Goal: Information Seeking & Learning: Learn about a topic

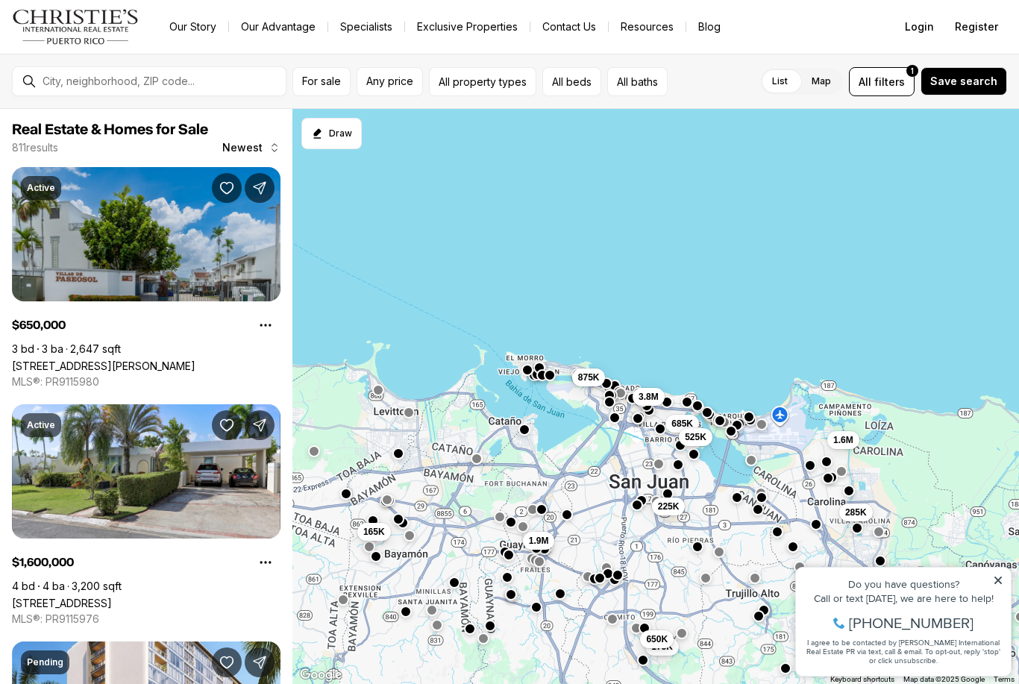
click at [504, 75] on button "All property types" at bounding box center [482, 81] width 107 height 29
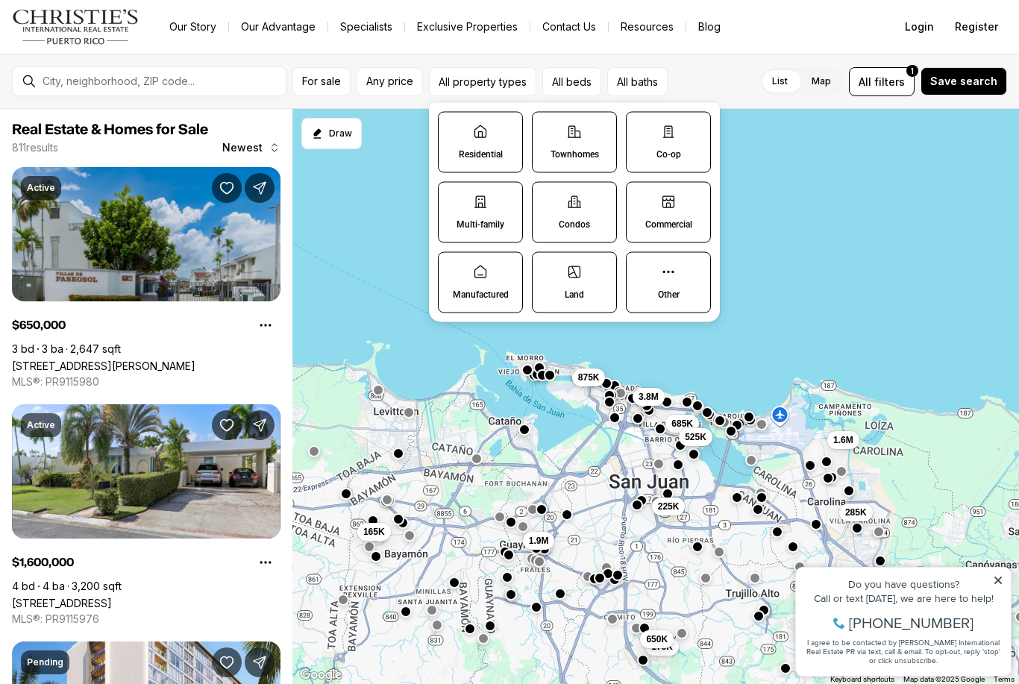
click at [474, 151] on p "Residential" at bounding box center [481, 154] width 44 height 12
click at [454, 128] on button "Residential" at bounding box center [446, 120] width 15 height 15
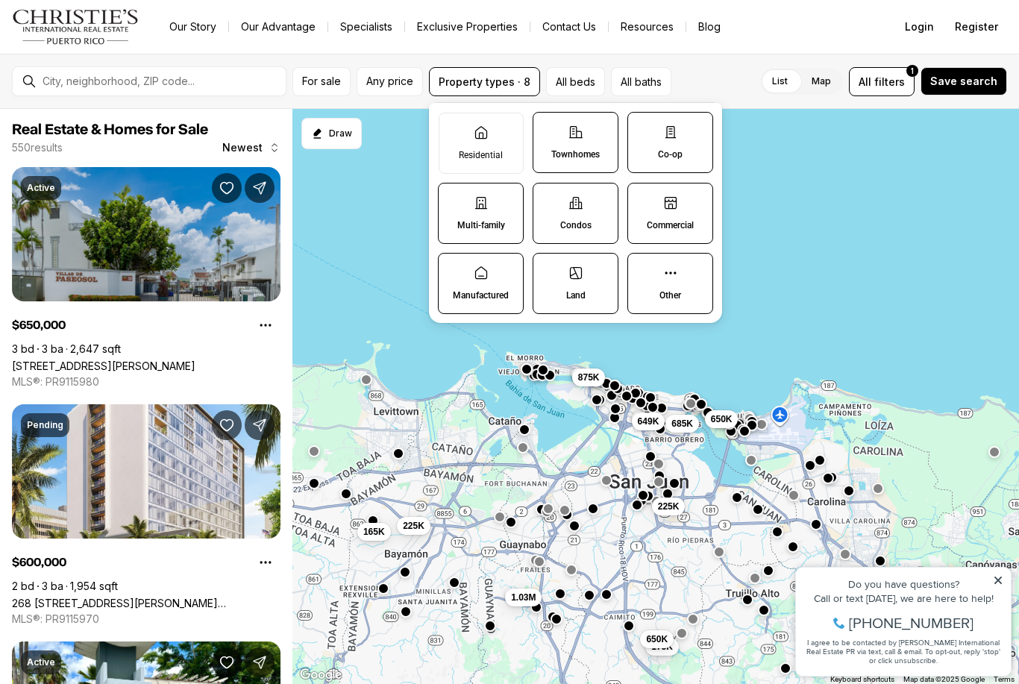
click at [328, 84] on span "For sale" at bounding box center [321, 81] width 39 height 12
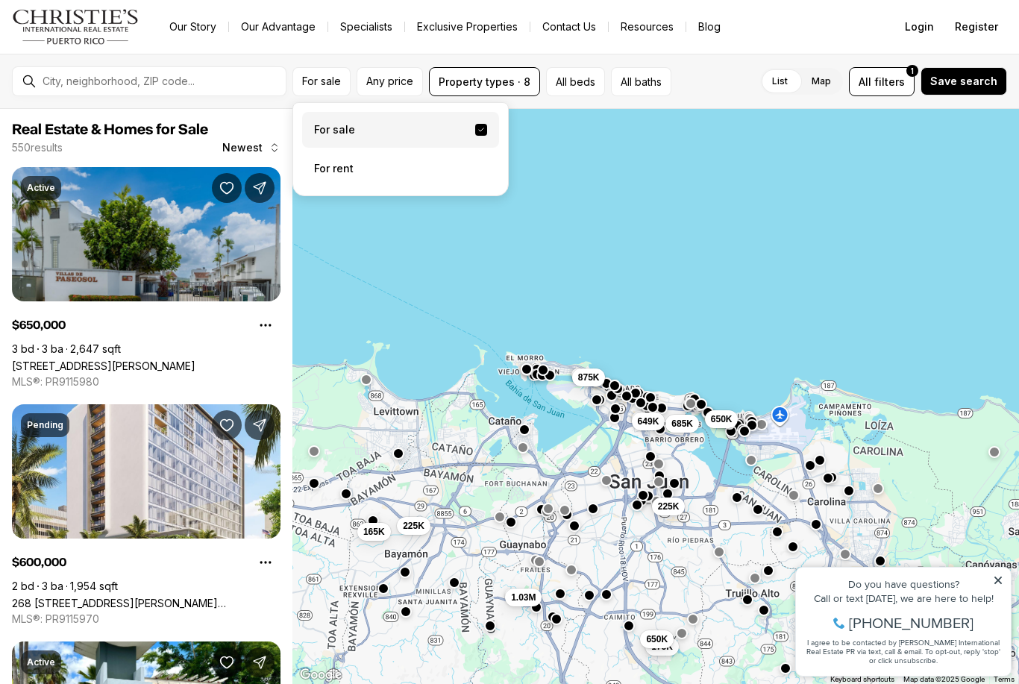
click at [391, 136] on label "For sale" at bounding box center [400, 130] width 197 height 36
click at [475, 136] on button "For sale" at bounding box center [481, 130] width 12 height 12
click at [382, 88] on button "Any price" at bounding box center [390, 81] width 66 height 29
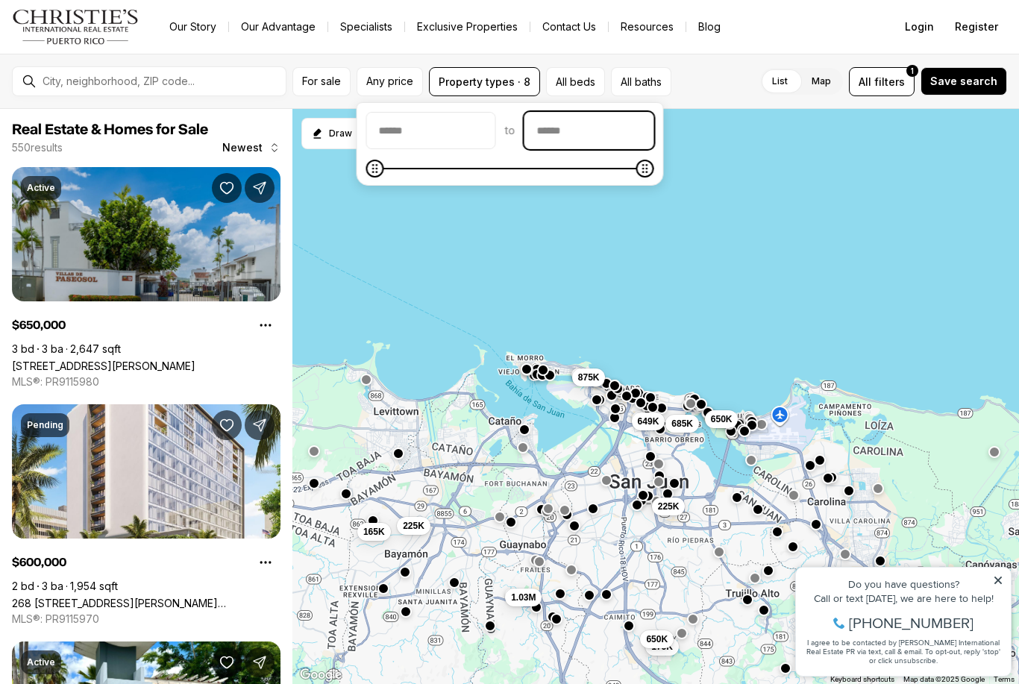
click at [606, 128] on input "priceMax" at bounding box center [589, 131] width 128 height 36
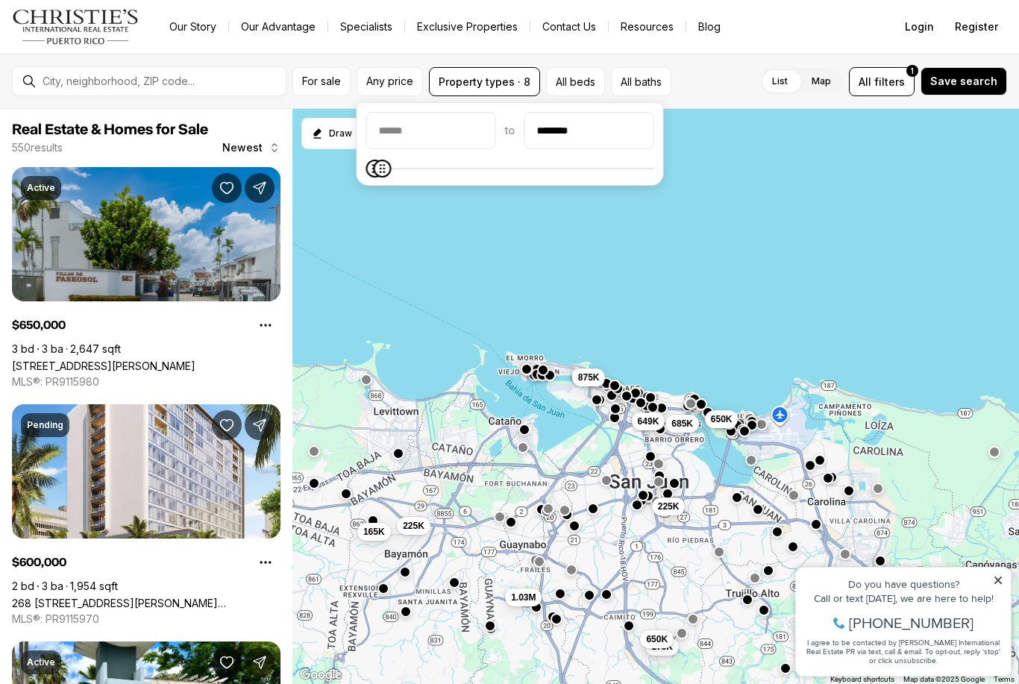
type input "********"
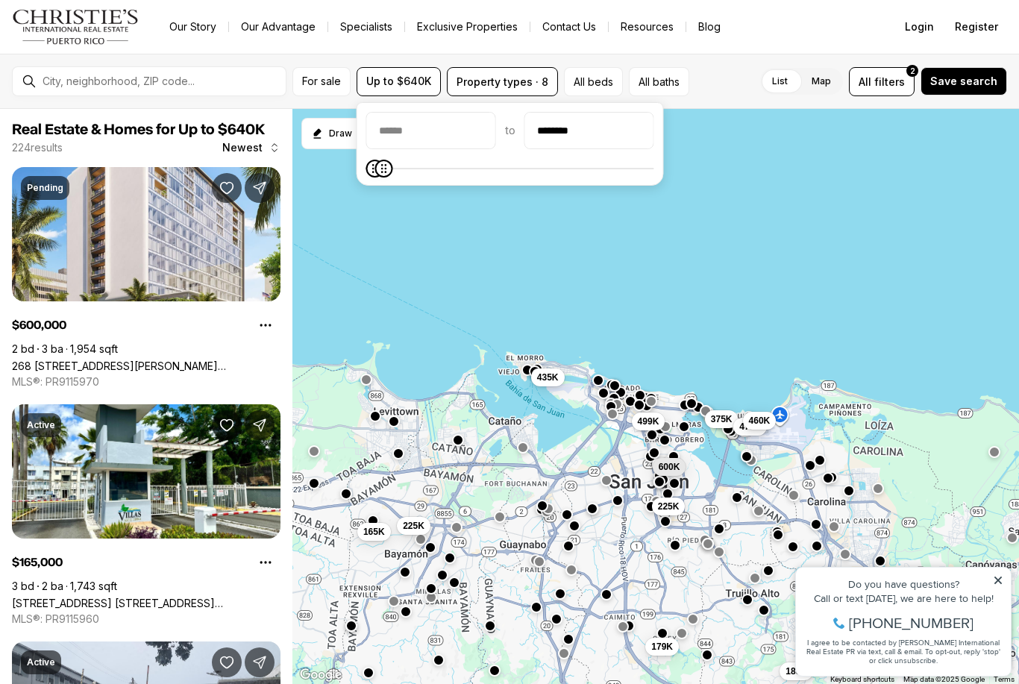
click at [227, 69] on div at bounding box center [161, 81] width 249 height 25
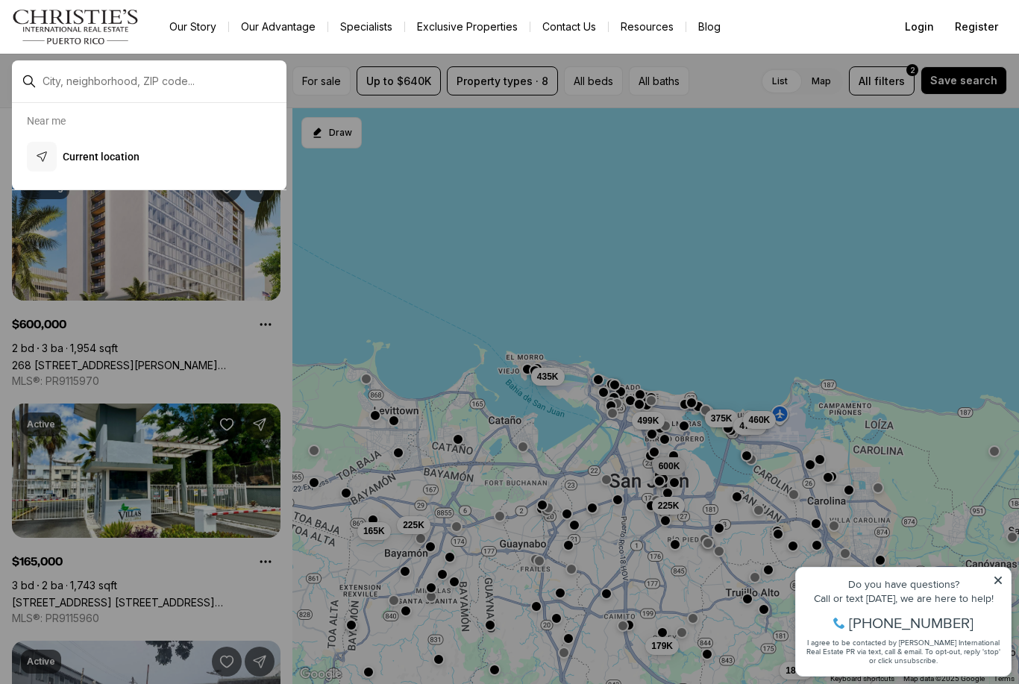
click at [209, 86] on input "text" at bounding box center [161, 81] width 237 height 13
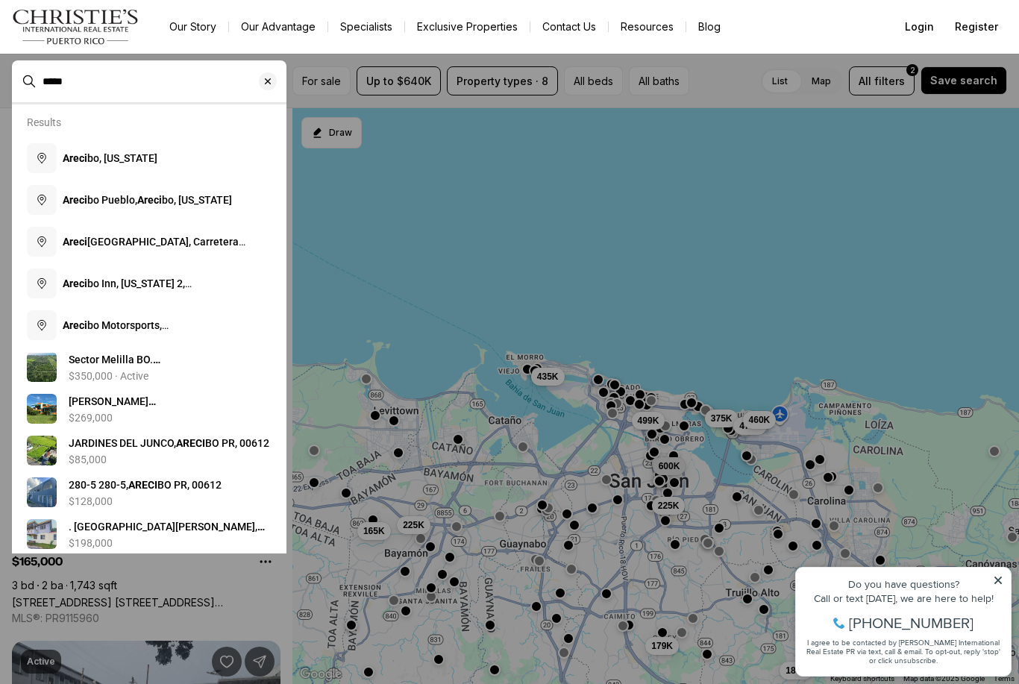
type input "*****"
click at [157, 167] on button "Areci bo, Puerto Rico" at bounding box center [149, 158] width 257 height 42
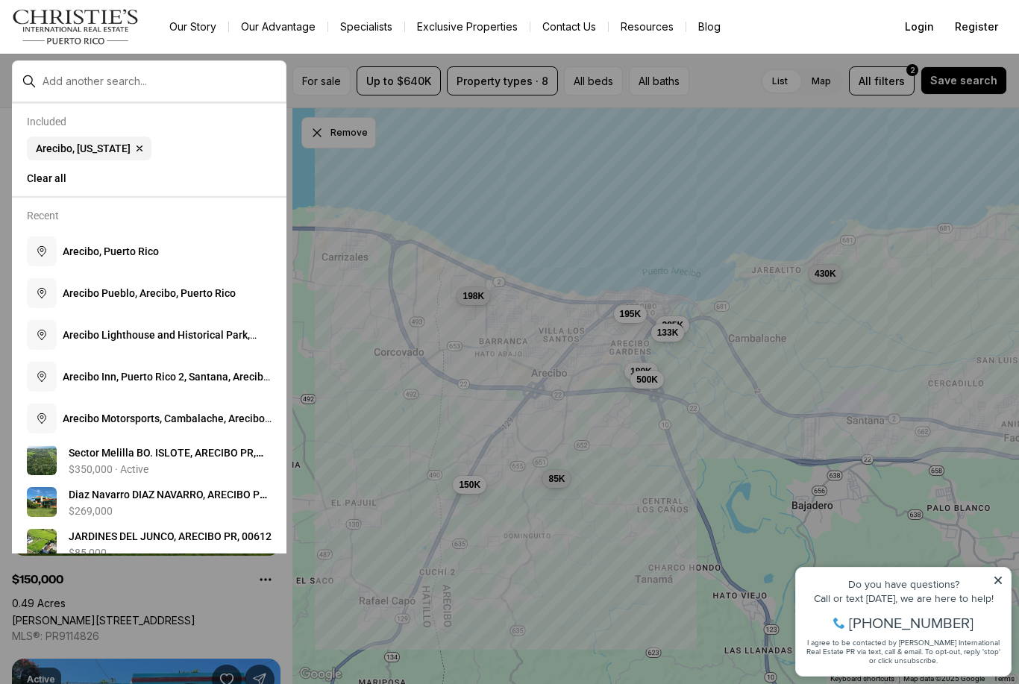
click at [394, 252] on div at bounding box center [509, 342] width 1019 height 684
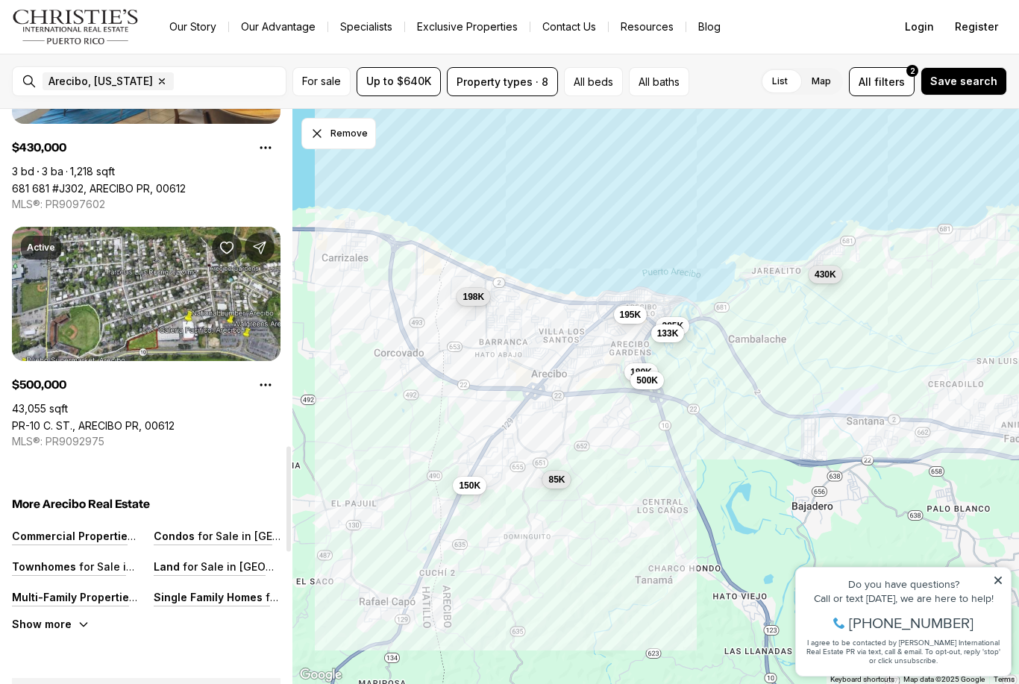
scroll to position [1843, 0]
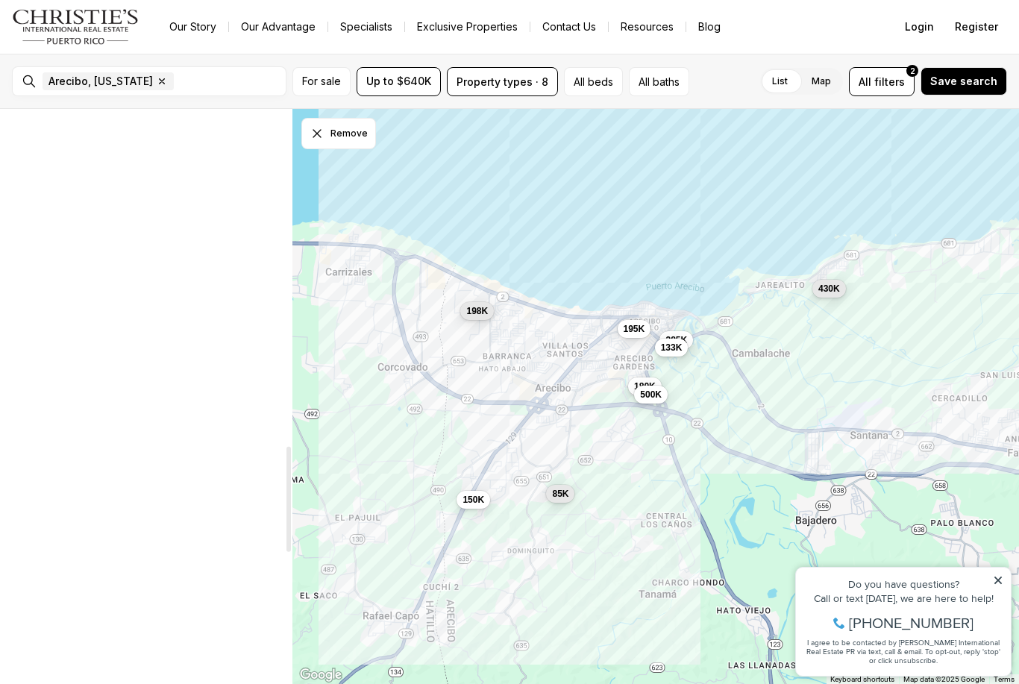
scroll to position [241, 0]
click at [1000, 584] on icon at bounding box center [998, 580] width 10 height 10
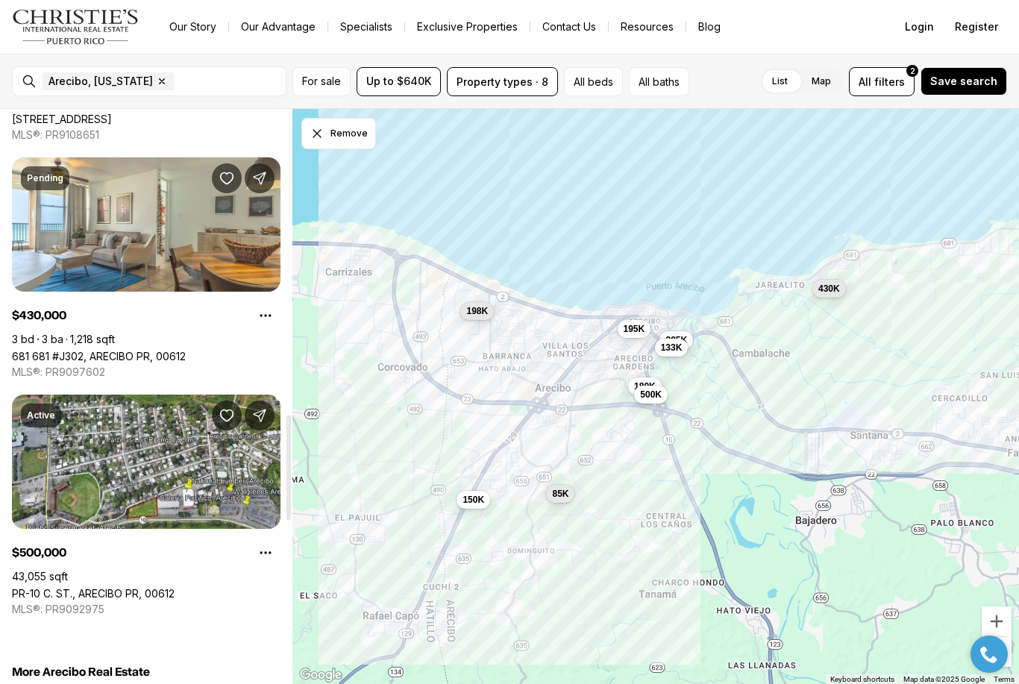
scroll to position [1672, 0]
click at [186, 350] on link "681 681 #J302, ARECIBO PR, 00612" at bounding box center [99, 356] width 174 height 13
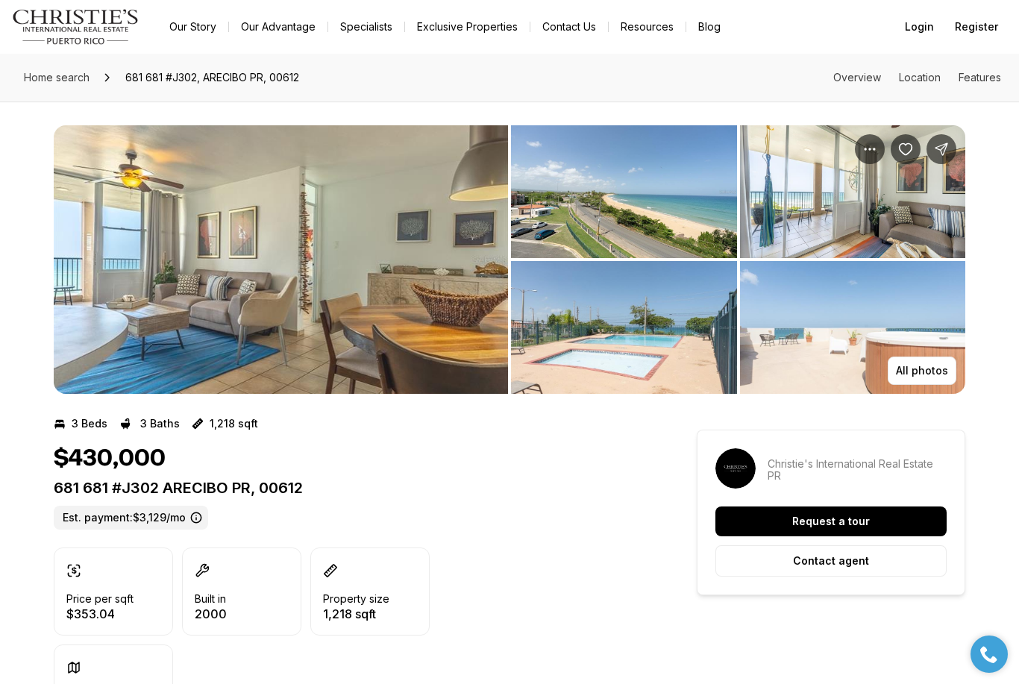
click at [363, 307] on img "View image gallery" at bounding box center [281, 259] width 454 height 269
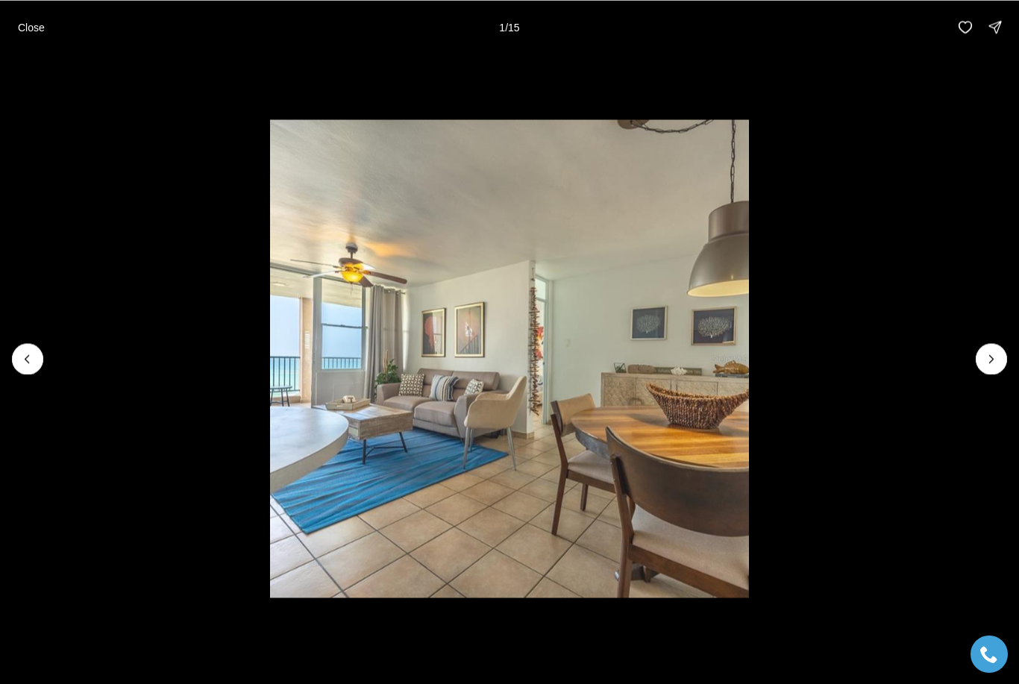
click at [998, 354] on icon "Next slide" at bounding box center [991, 358] width 15 height 15
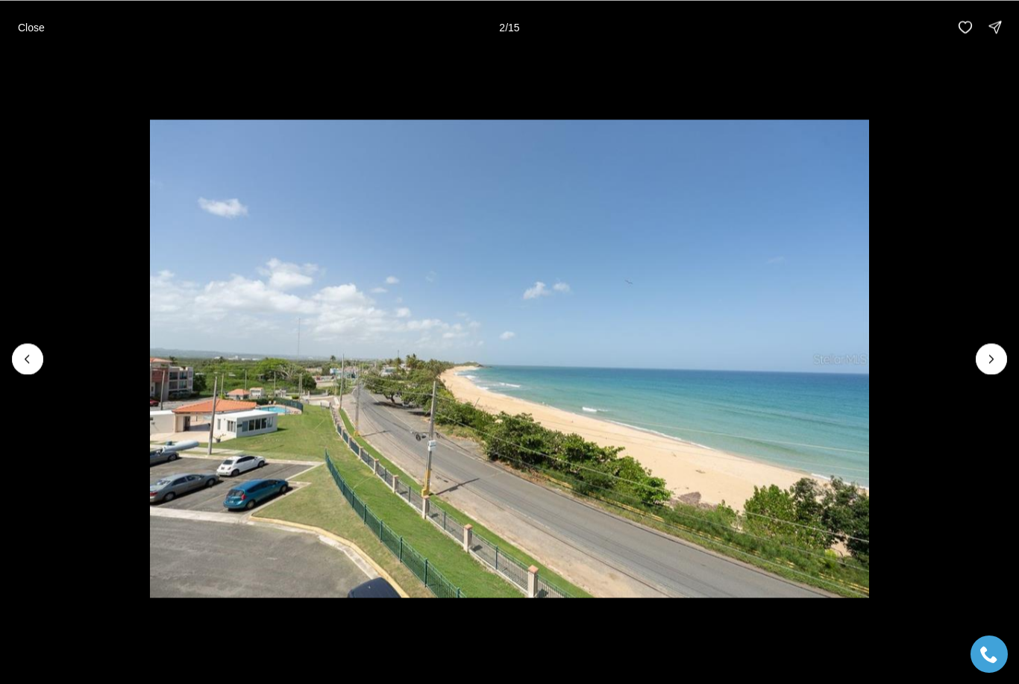
click at [991, 356] on icon "Next slide" at bounding box center [991, 358] width 15 height 15
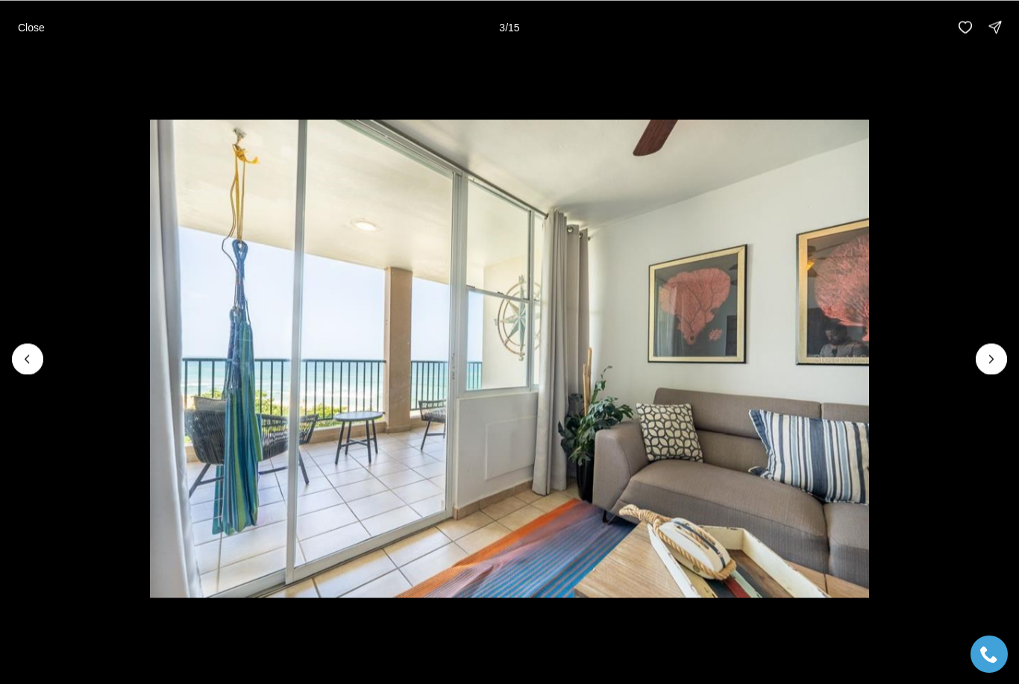
click at [992, 348] on button "Next slide" at bounding box center [991, 358] width 31 height 31
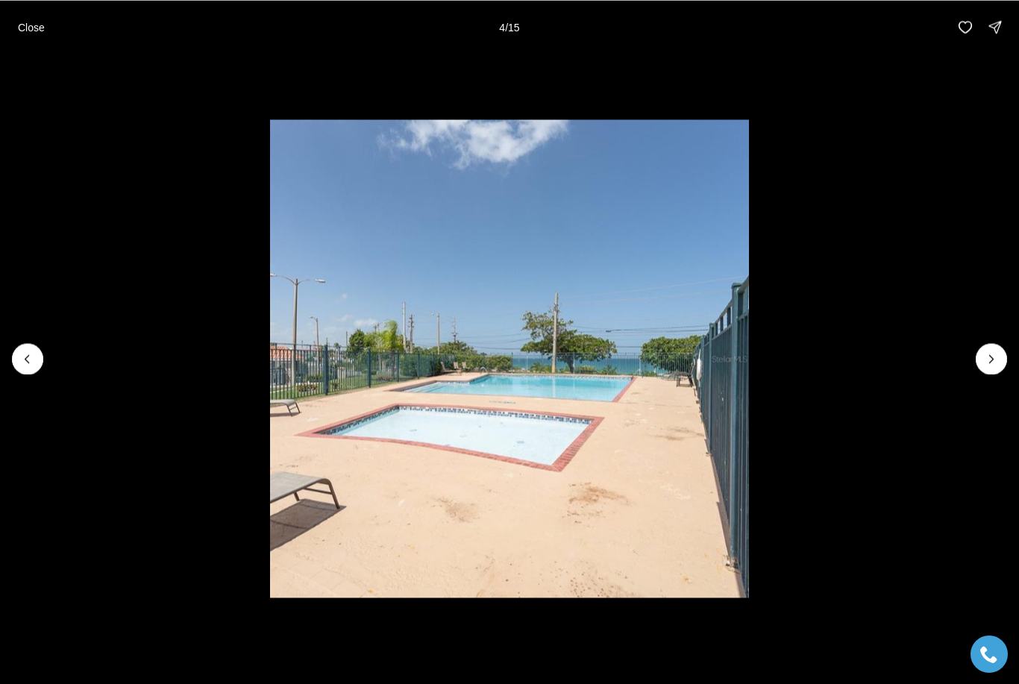
click at [987, 362] on icon "Next slide" at bounding box center [991, 358] width 15 height 15
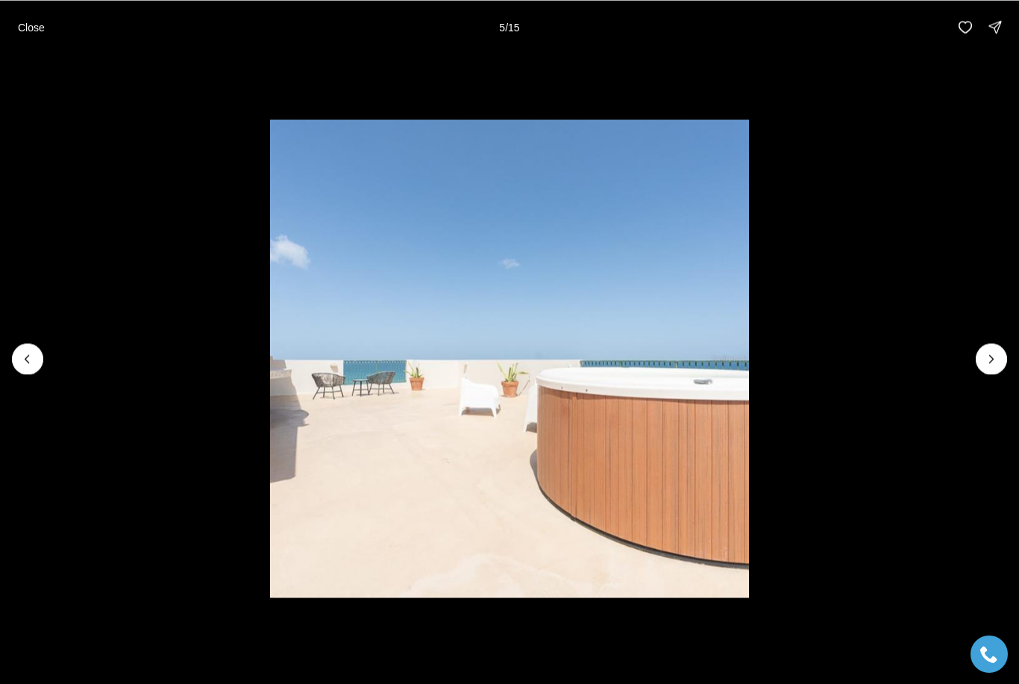
click at [28, 29] on p "Close" at bounding box center [31, 27] width 27 height 12
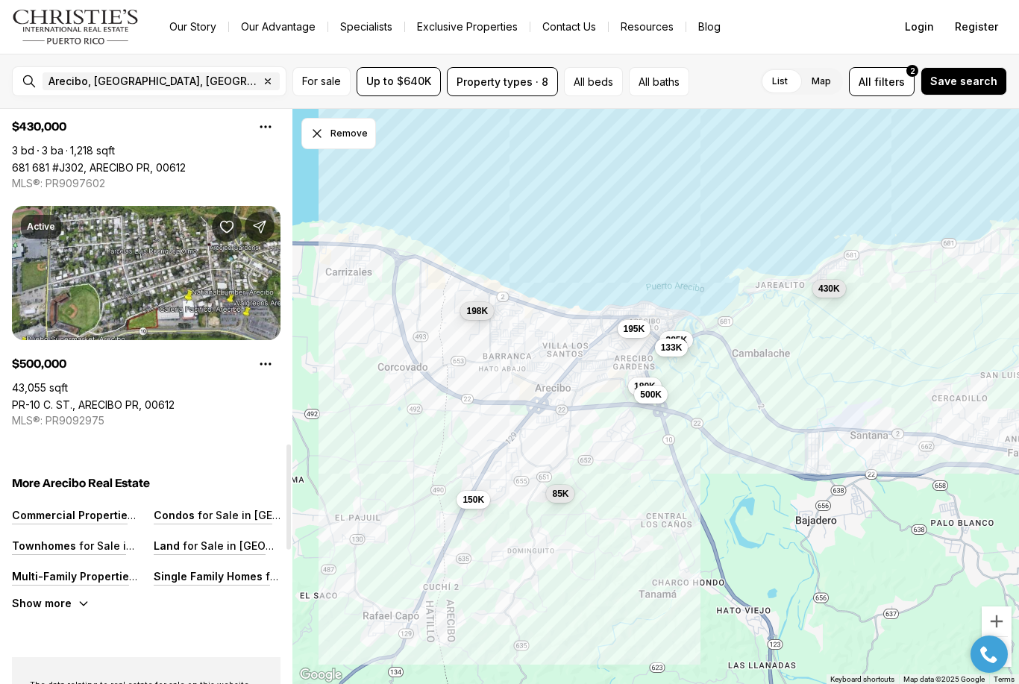
scroll to position [1807, 0]
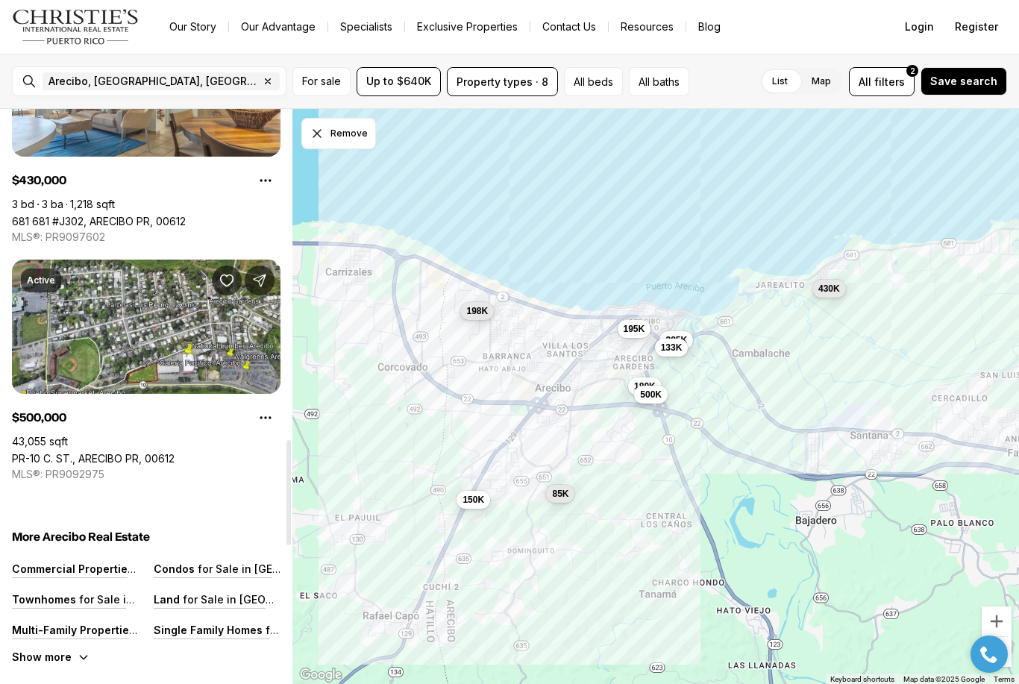
click at [60, 452] on link "PR-10 C. ST., ARECIBO PR, 00612" at bounding box center [93, 458] width 163 height 13
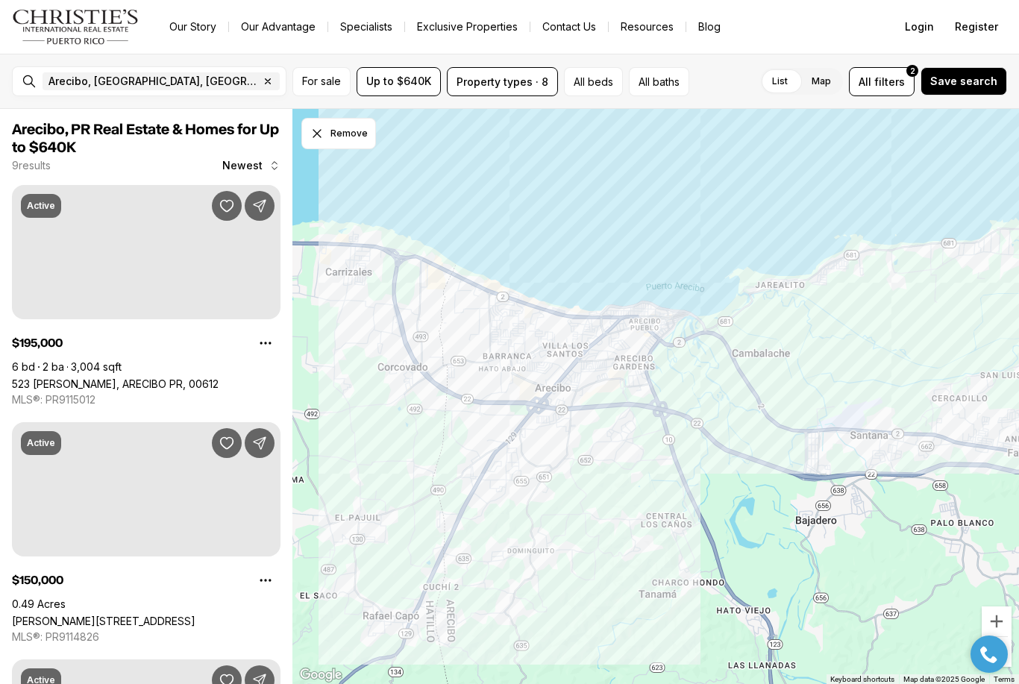
scroll to position [1807, 0]
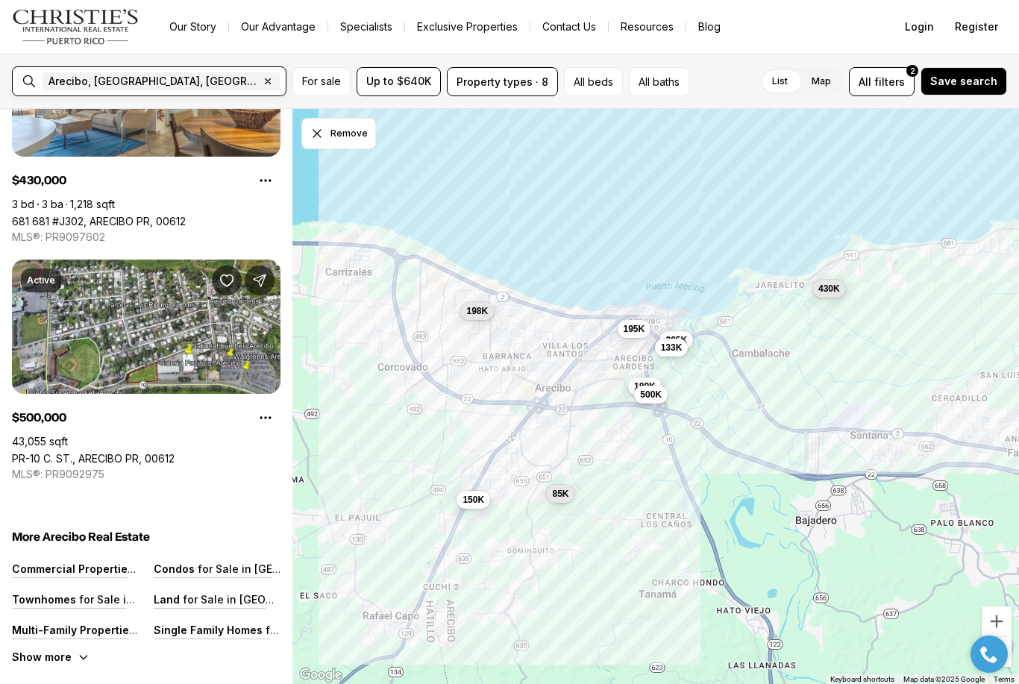
click at [283, 87] on input "text" at bounding box center [336, 81] width 106 height 18
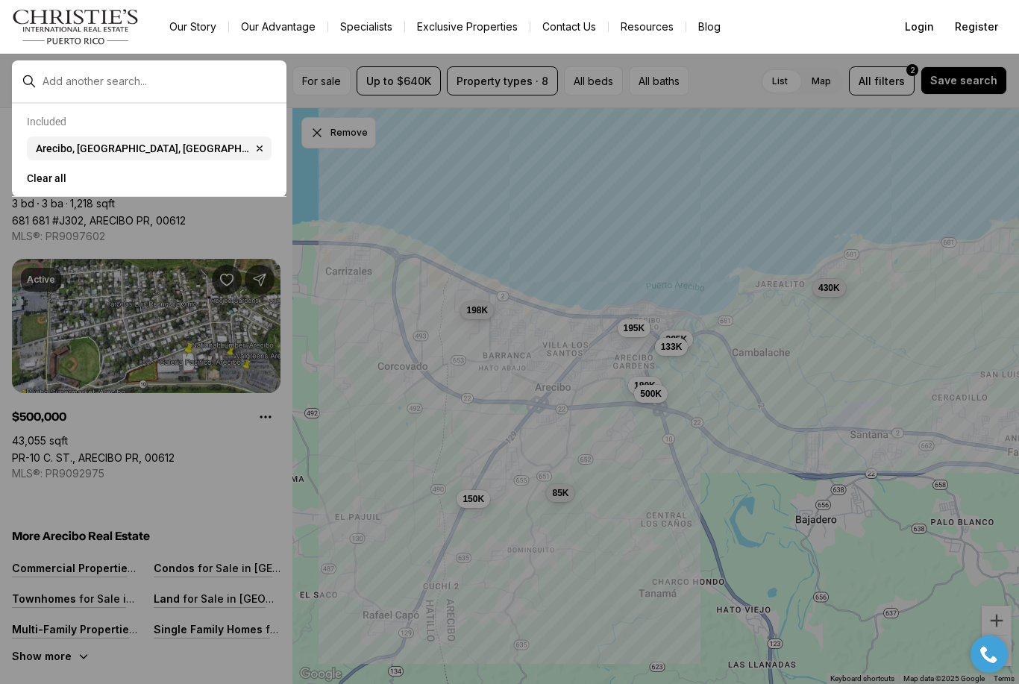
click at [151, 75] on input "text" at bounding box center [161, 81] width 237 height 13
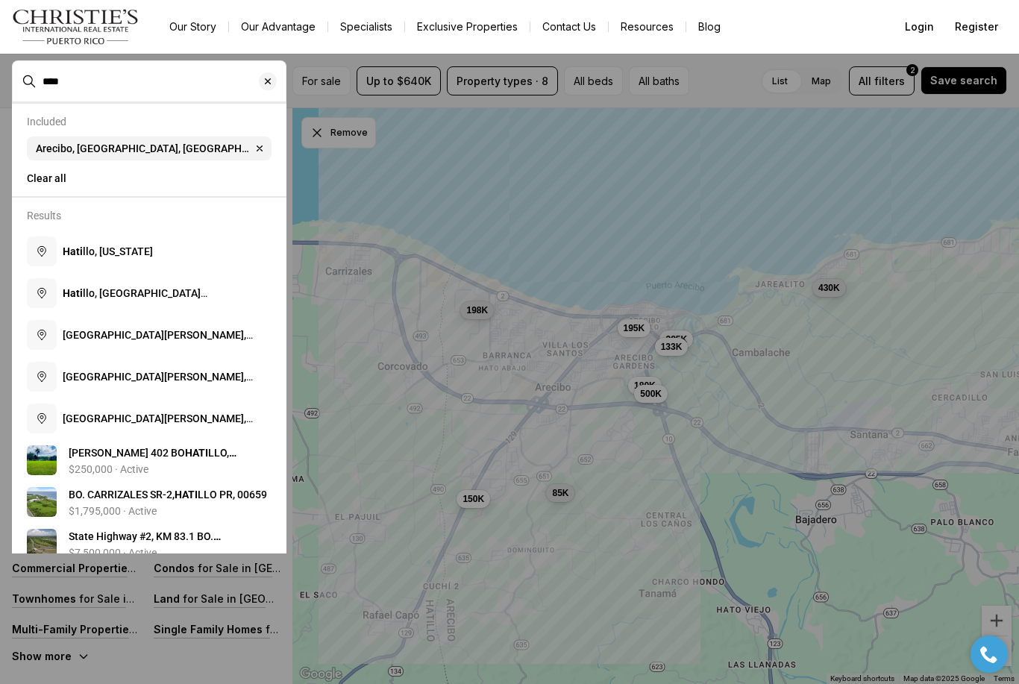
click at [90, 249] on span "Hati llo, Puerto Rico" at bounding box center [108, 251] width 90 height 12
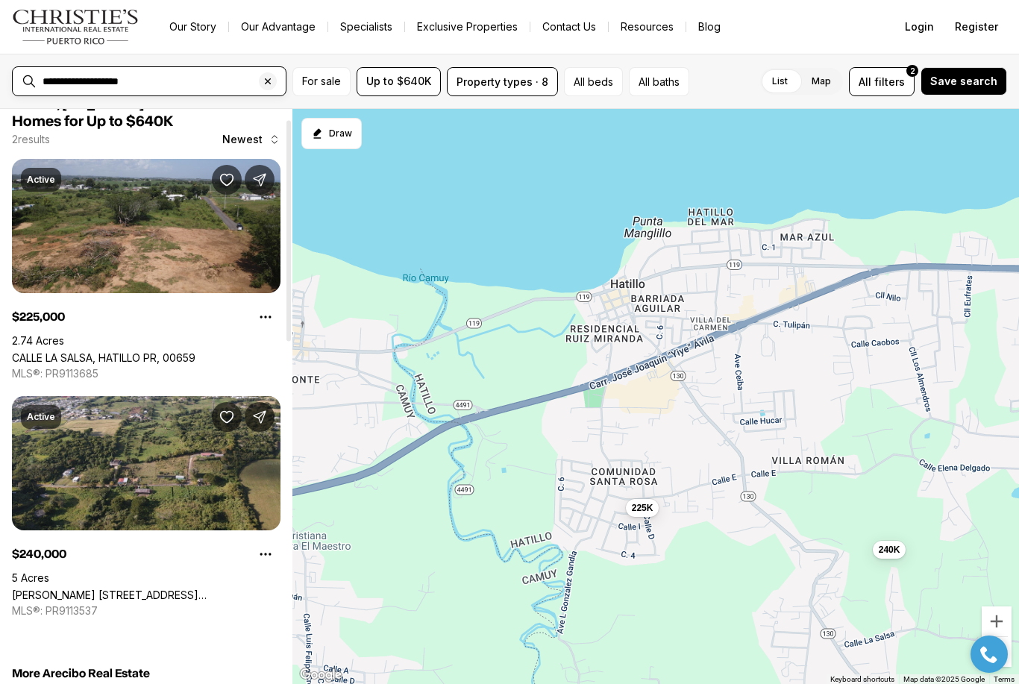
click at [145, 80] on input "**********" at bounding box center [161, 81] width 237 height 13
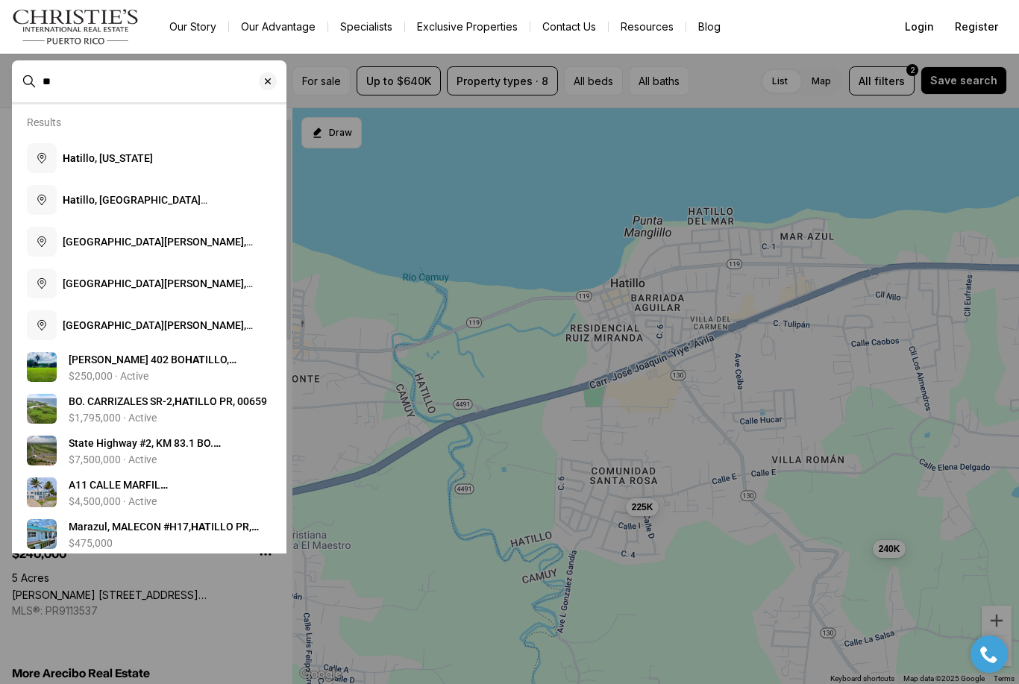
type input "*"
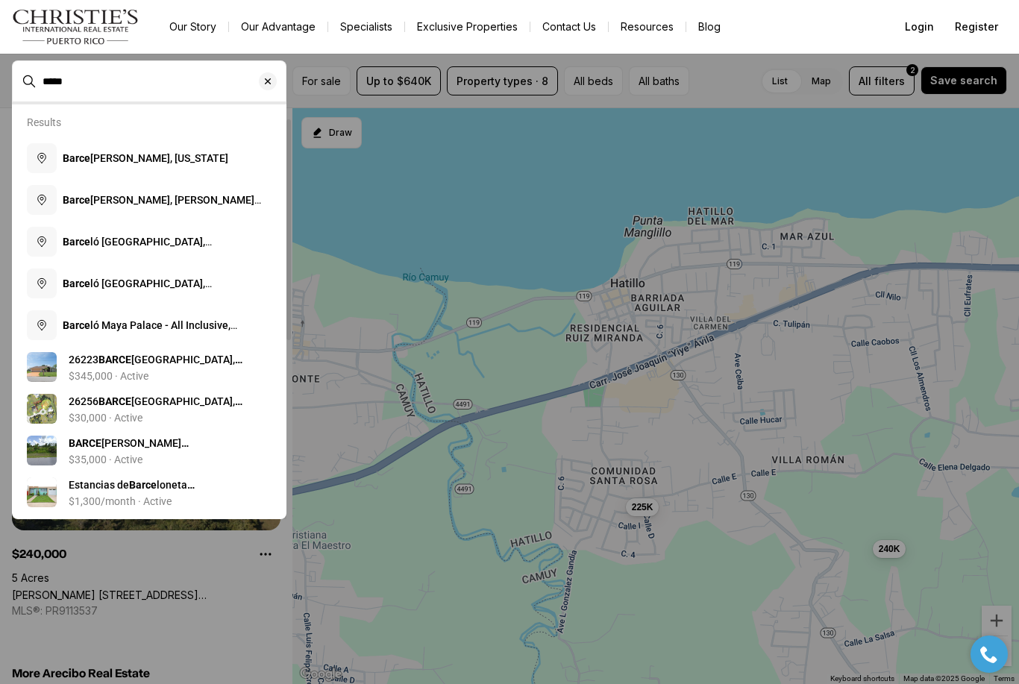
click at [95, 151] on button "Barce loneta, Puerto Rico" at bounding box center [149, 158] width 257 height 42
type input "**********"
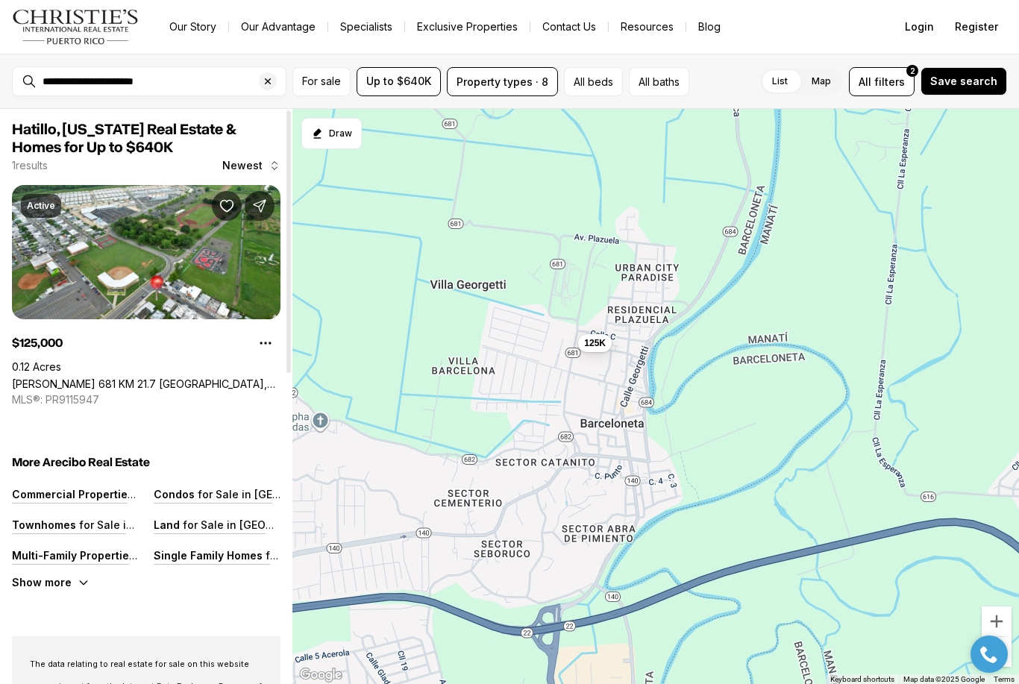
click at [272, 77] on icon "Clear search input" at bounding box center [268, 81] width 12 height 12
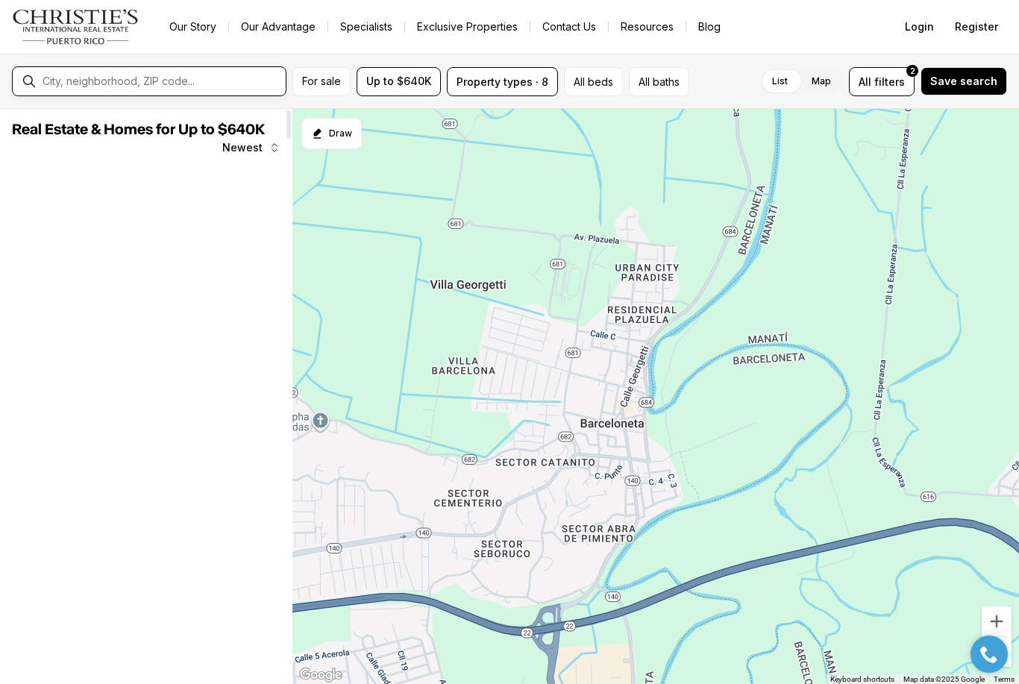
click at [207, 82] on input "text" at bounding box center [161, 81] width 237 height 13
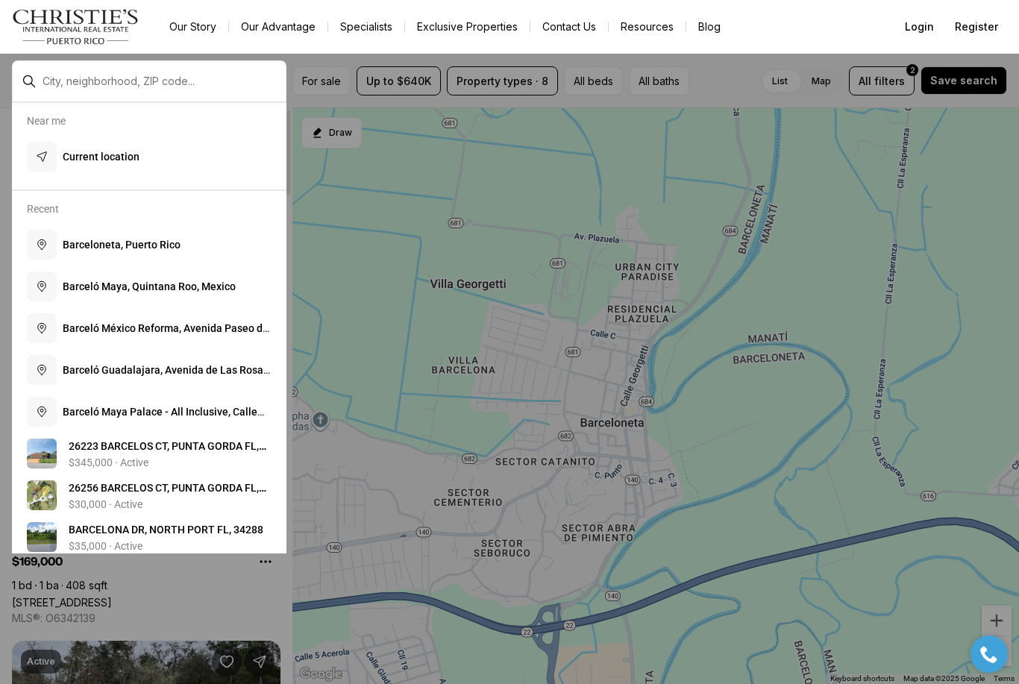
click at [380, 210] on div at bounding box center [509, 342] width 1019 height 684
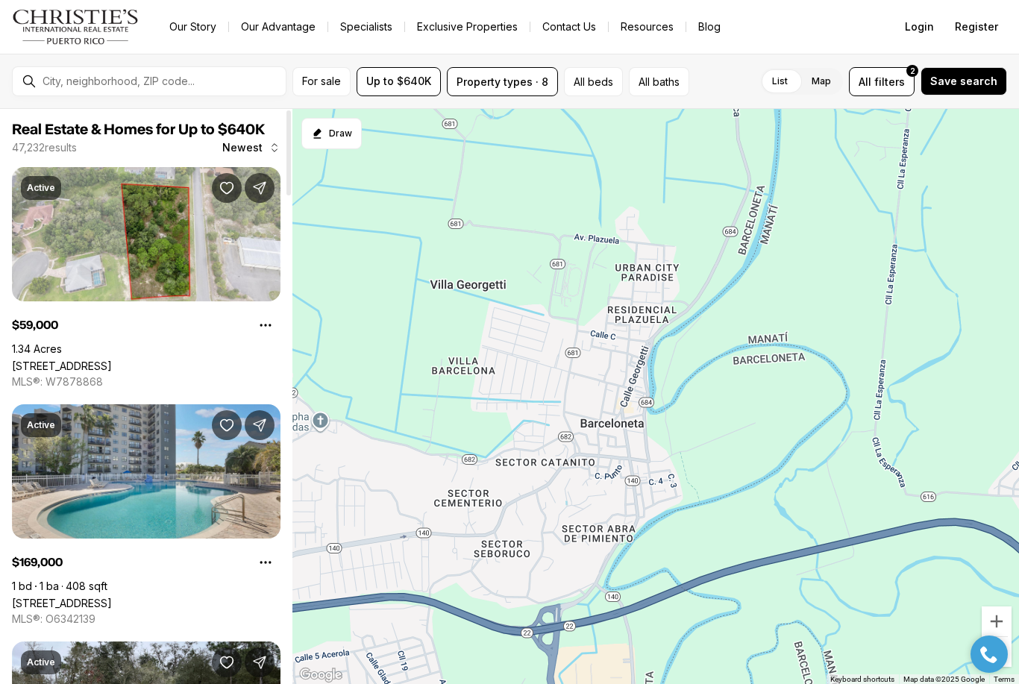
click at [485, 25] on link "Exclusive Properties" at bounding box center [467, 26] width 125 height 21
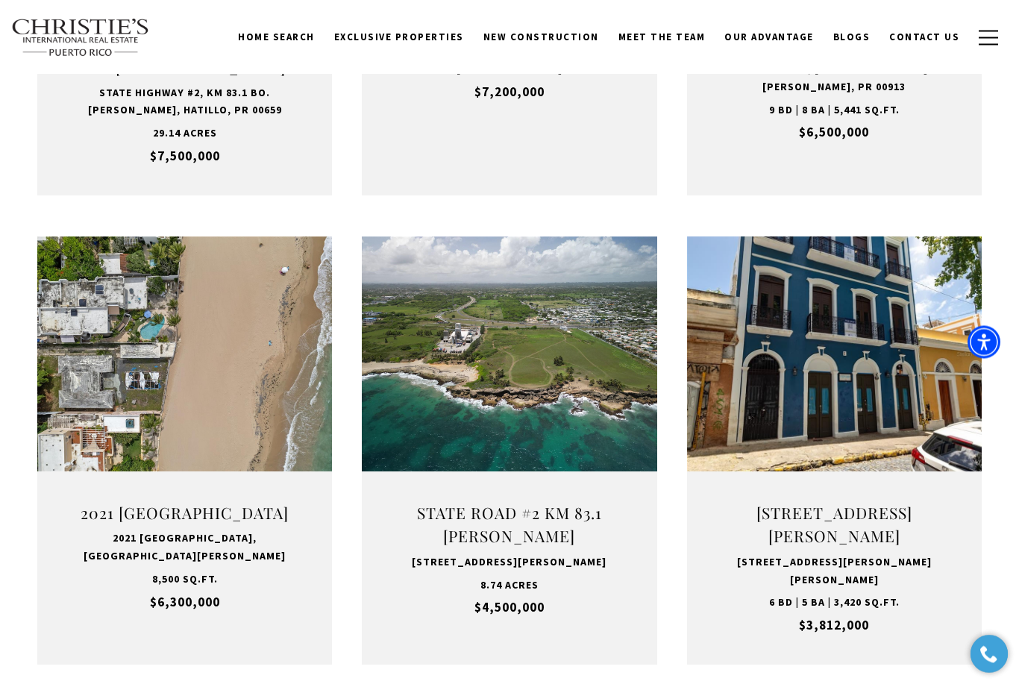
scroll to position [844, 0]
click at [888, 408] on button "VIEW PROPERTY" at bounding box center [834, 421] width 163 height 43
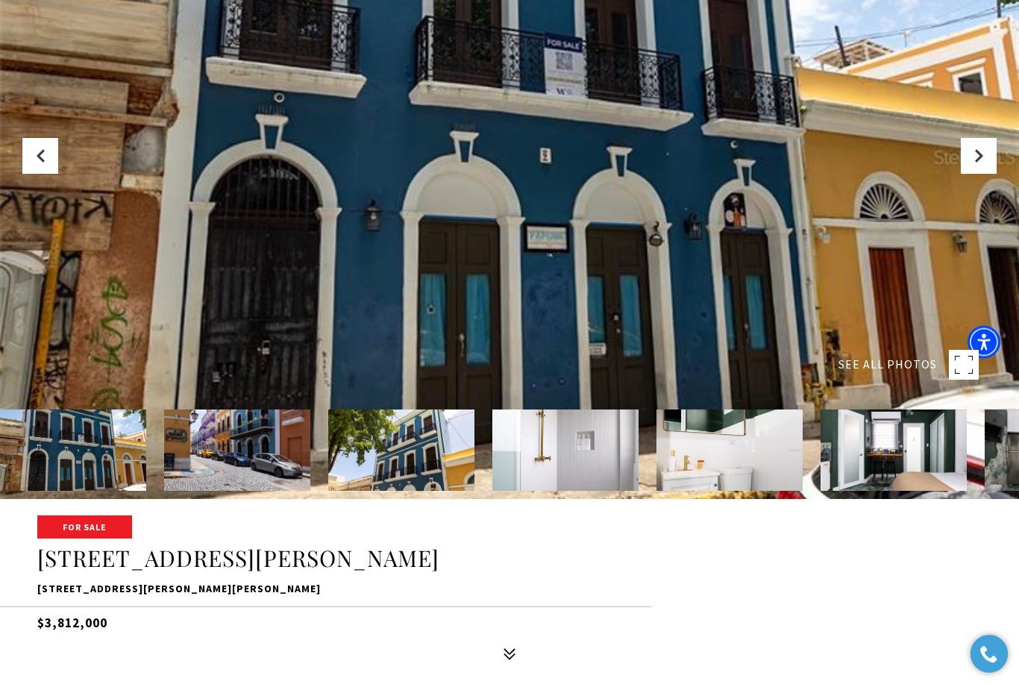
click at [202, 492] on img at bounding box center [237, 450] width 146 height 81
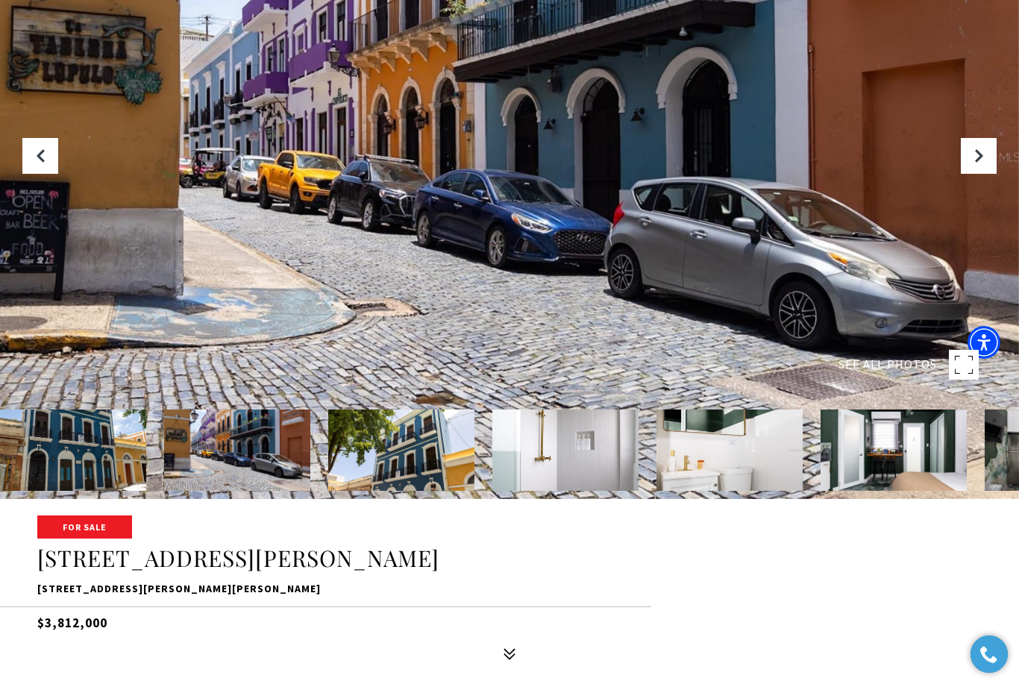
click at [408, 491] on img at bounding box center [401, 450] width 146 height 81
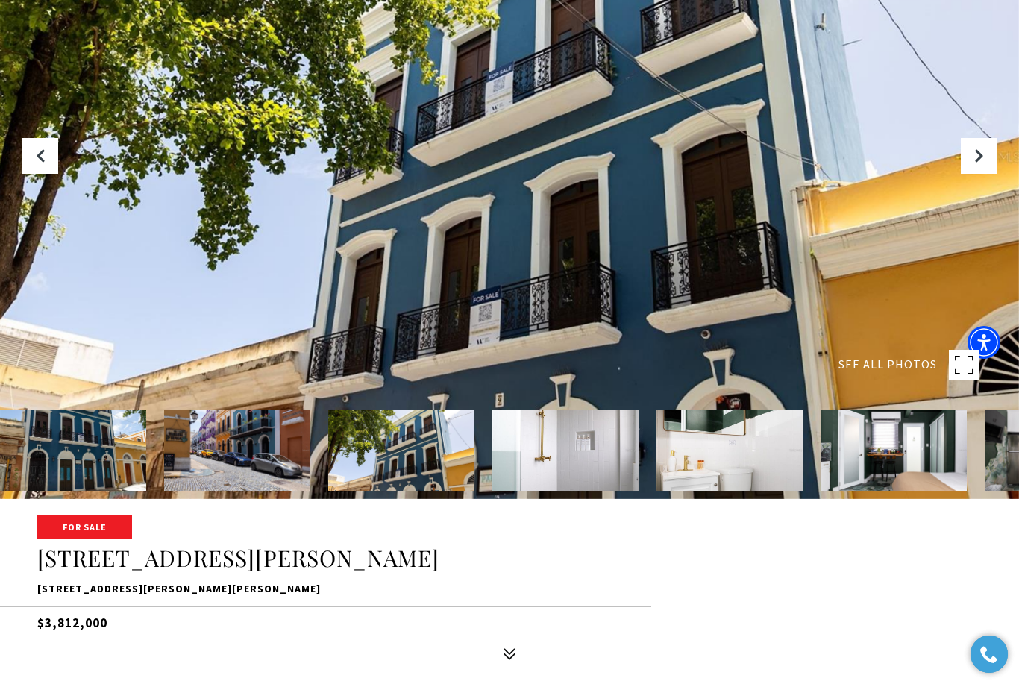
click at [415, 491] on img at bounding box center [401, 450] width 146 height 81
click at [587, 491] on img at bounding box center [565, 450] width 146 height 81
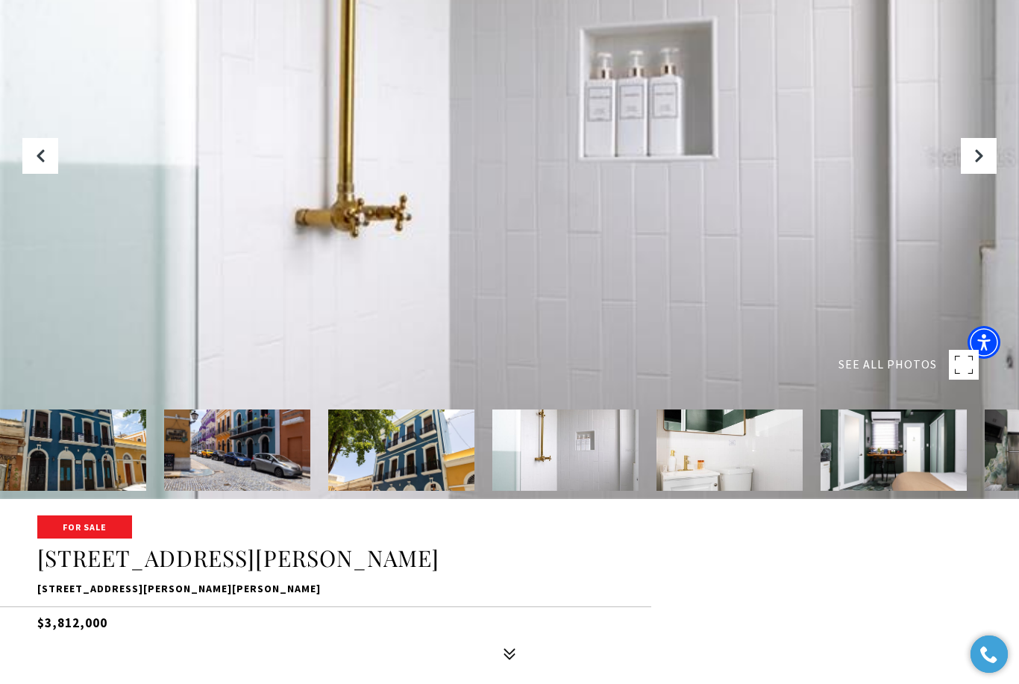
click at [986, 174] on button "Next Slide" at bounding box center [979, 156] width 36 height 36
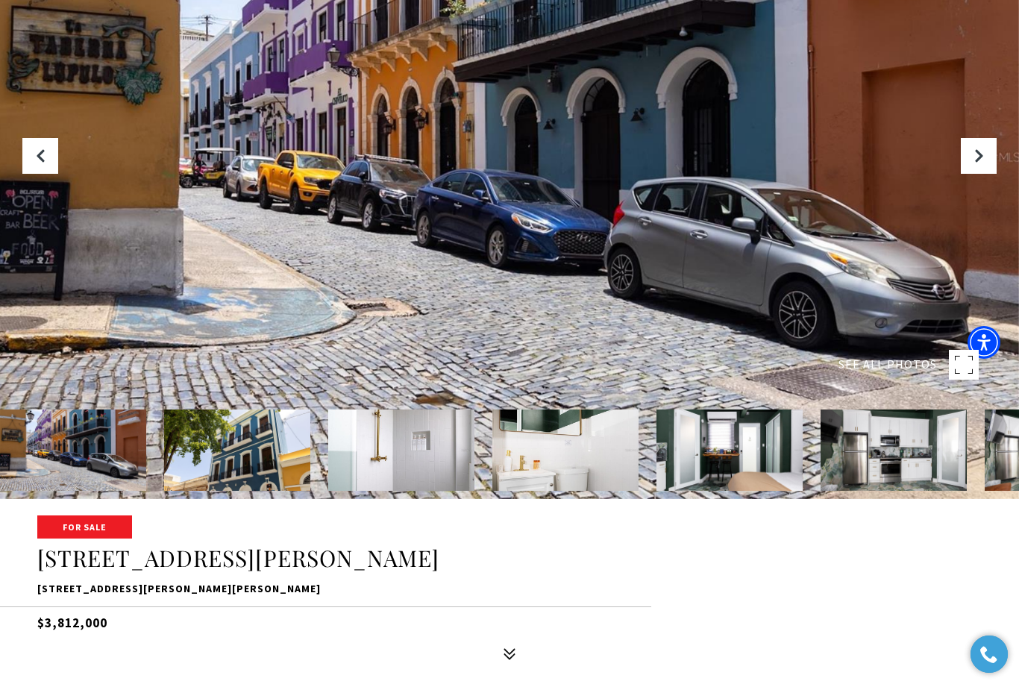
click at [981, 163] on icon "Next Slide" at bounding box center [978, 155] width 15 height 15
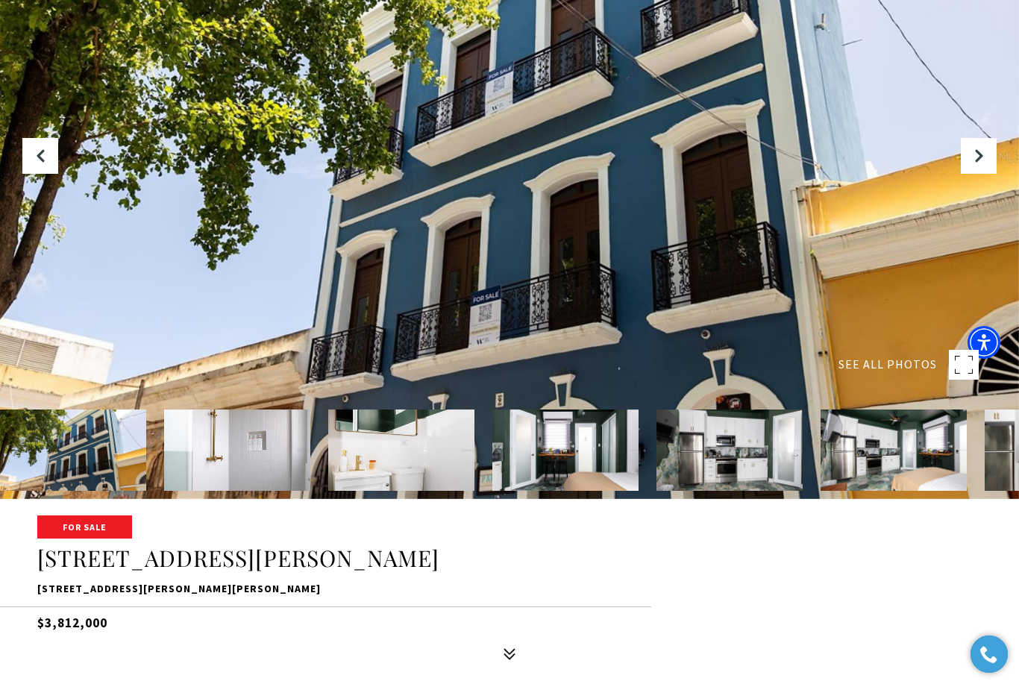
click at [974, 163] on icon "Next Slide" at bounding box center [978, 155] width 15 height 15
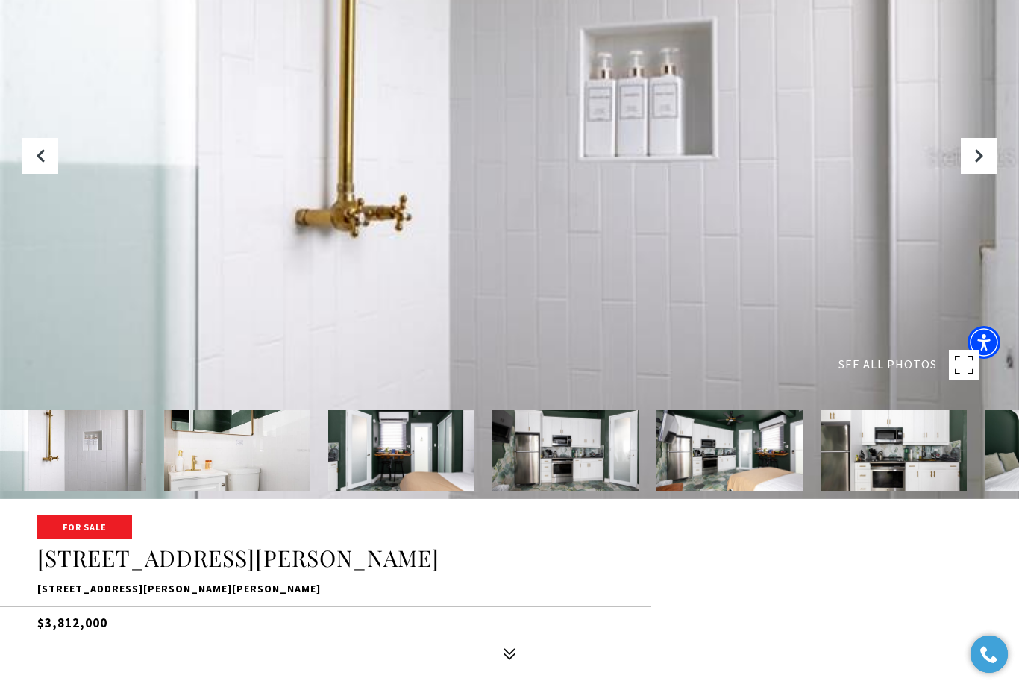
click at [982, 163] on icon "Next Slide" at bounding box center [978, 155] width 15 height 15
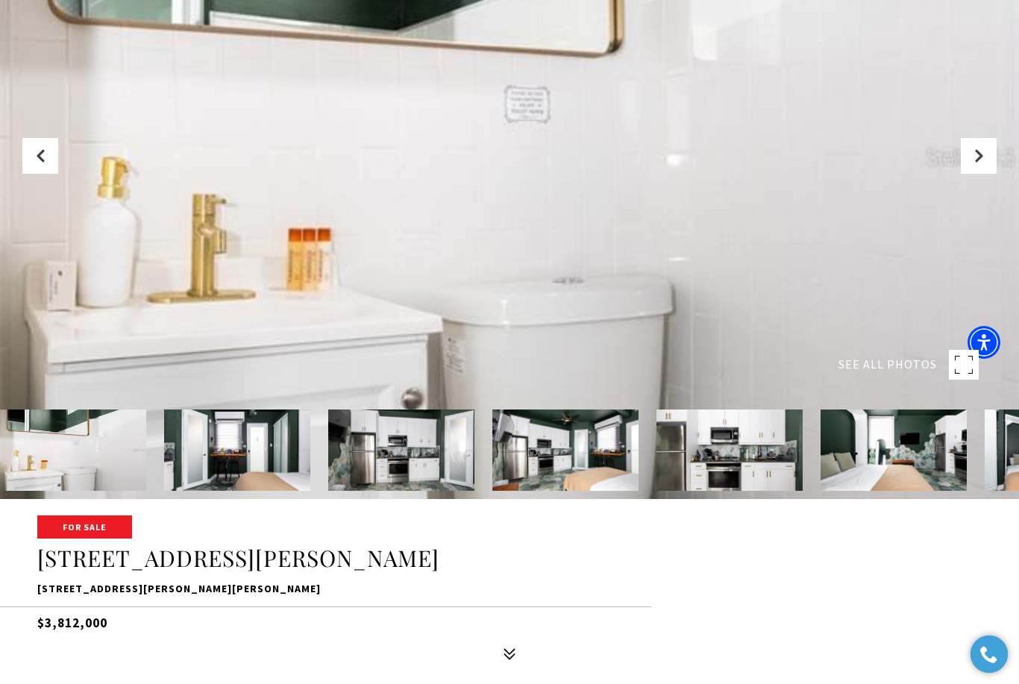
click at [982, 163] on icon "Next Slide" at bounding box center [978, 155] width 15 height 15
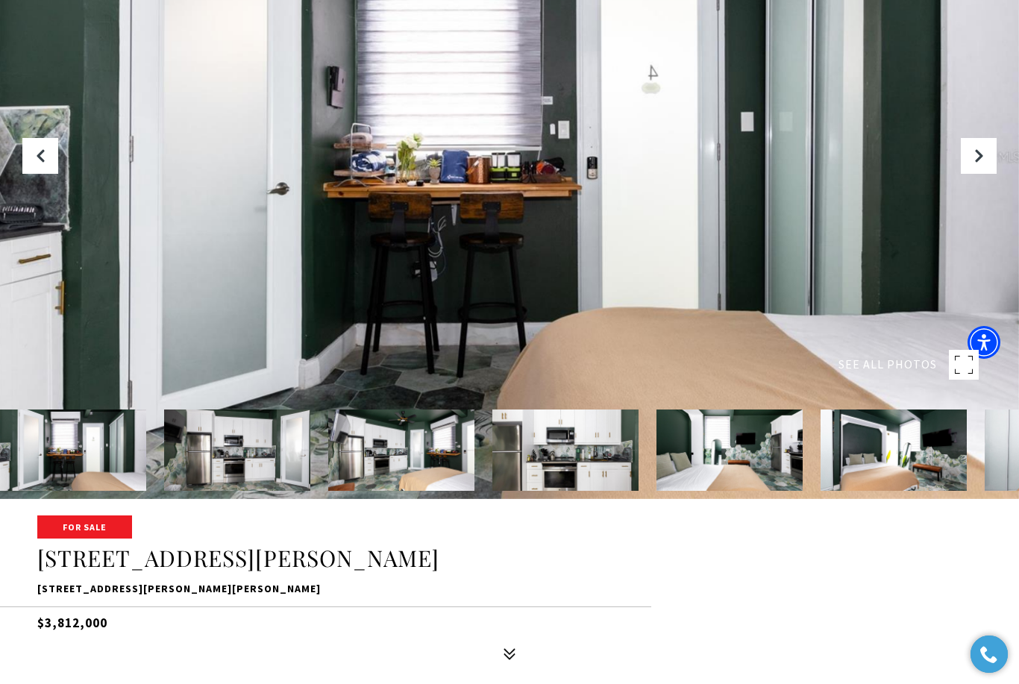
click at [985, 163] on icon "Next Slide" at bounding box center [978, 155] width 15 height 15
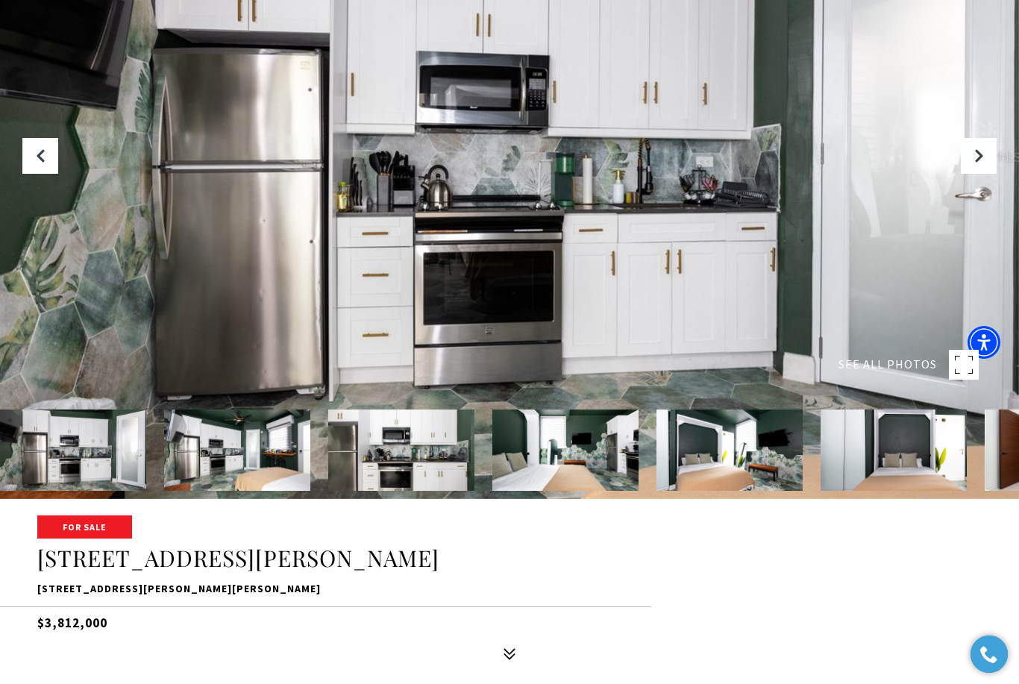
click at [987, 174] on button "Next Slide" at bounding box center [979, 156] width 36 height 36
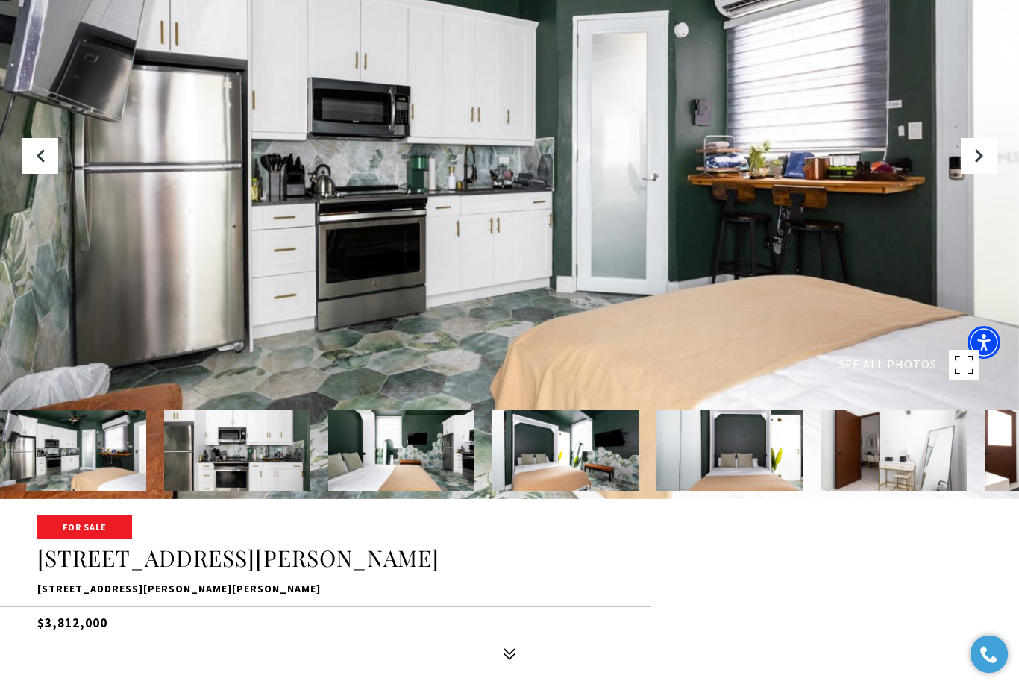
click at [976, 163] on icon "Next Slide" at bounding box center [978, 155] width 15 height 15
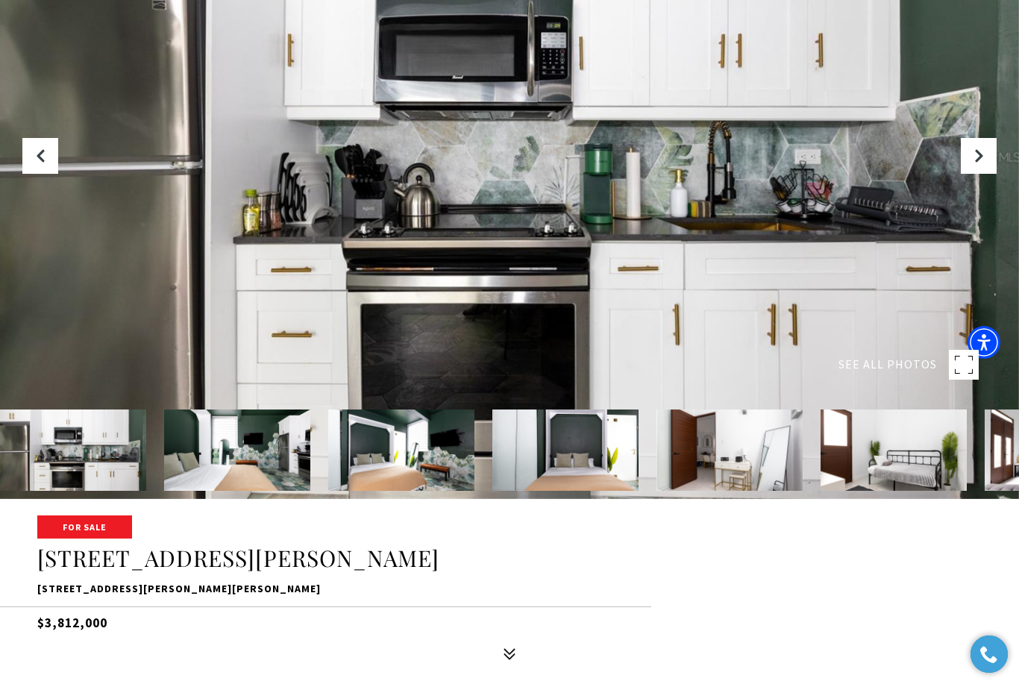
click at [978, 163] on icon "Next Slide" at bounding box center [978, 155] width 15 height 15
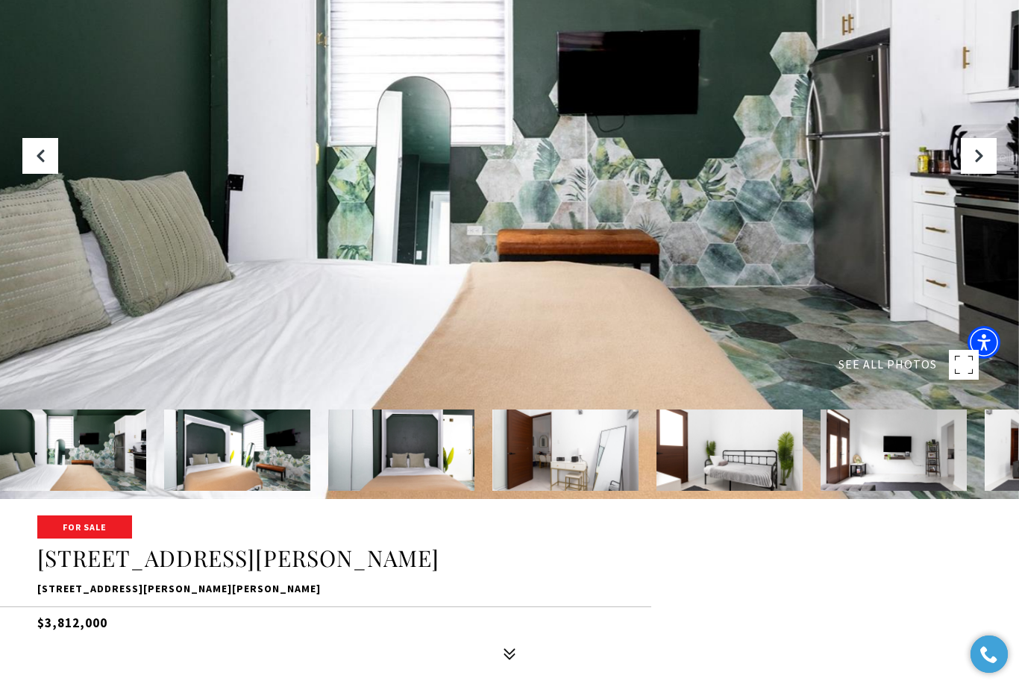
click at [979, 163] on icon "Next Slide" at bounding box center [978, 155] width 15 height 15
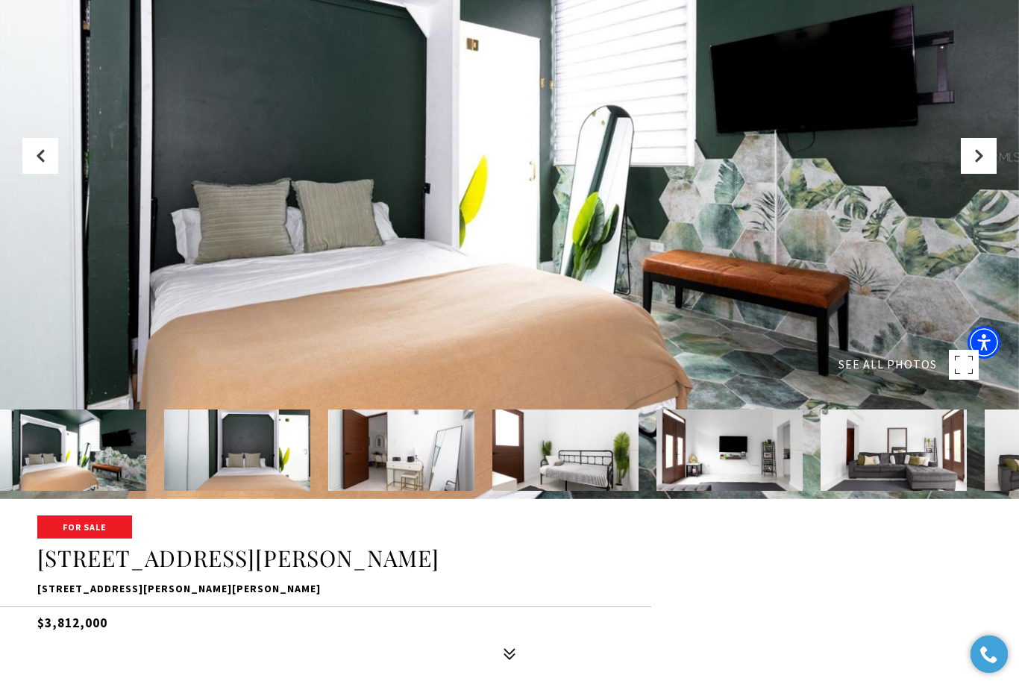
click at [985, 163] on icon "Next Slide" at bounding box center [978, 155] width 15 height 15
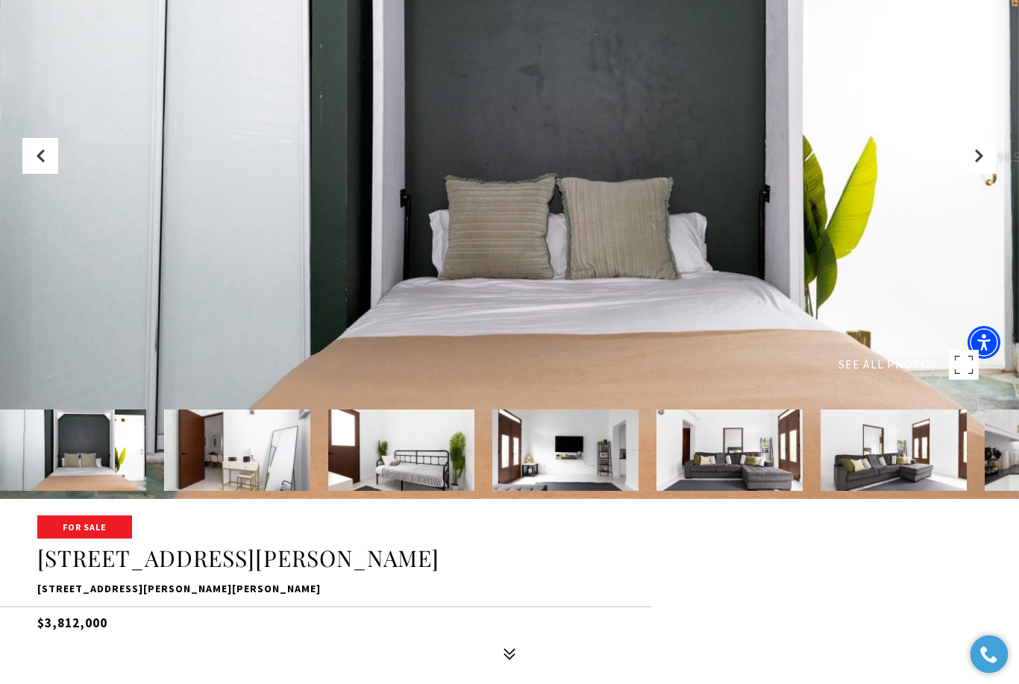
click at [984, 163] on icon "Next Slide" at bounding box center [978, 155] width 15 height 15
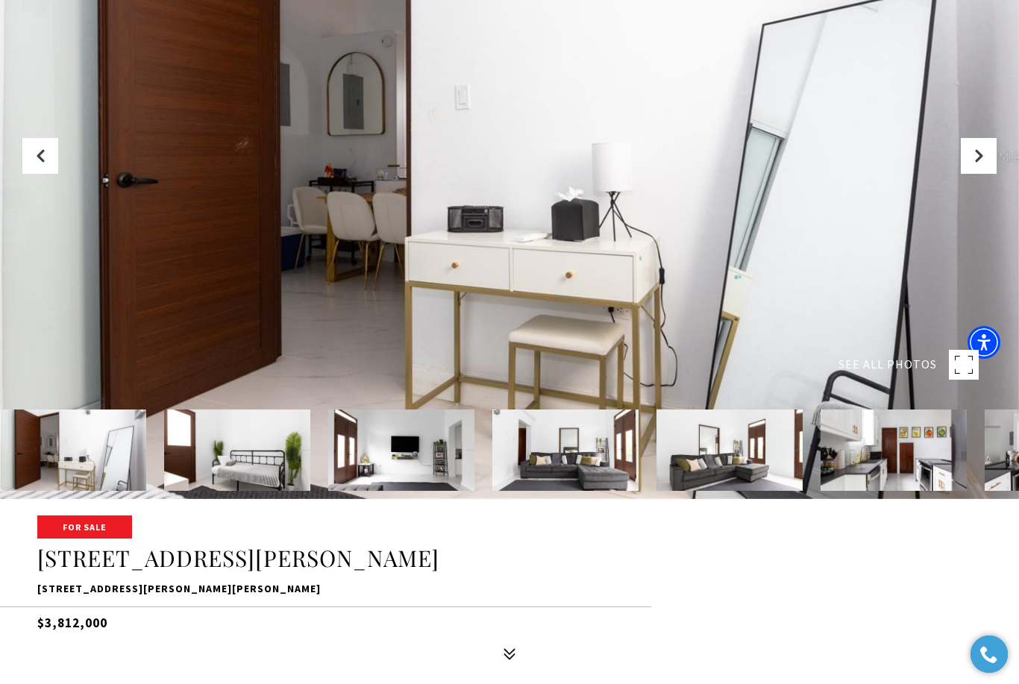
click at [983, 163] on icon "Next Slide" at bounding box center [978, 155] width 15 height 15
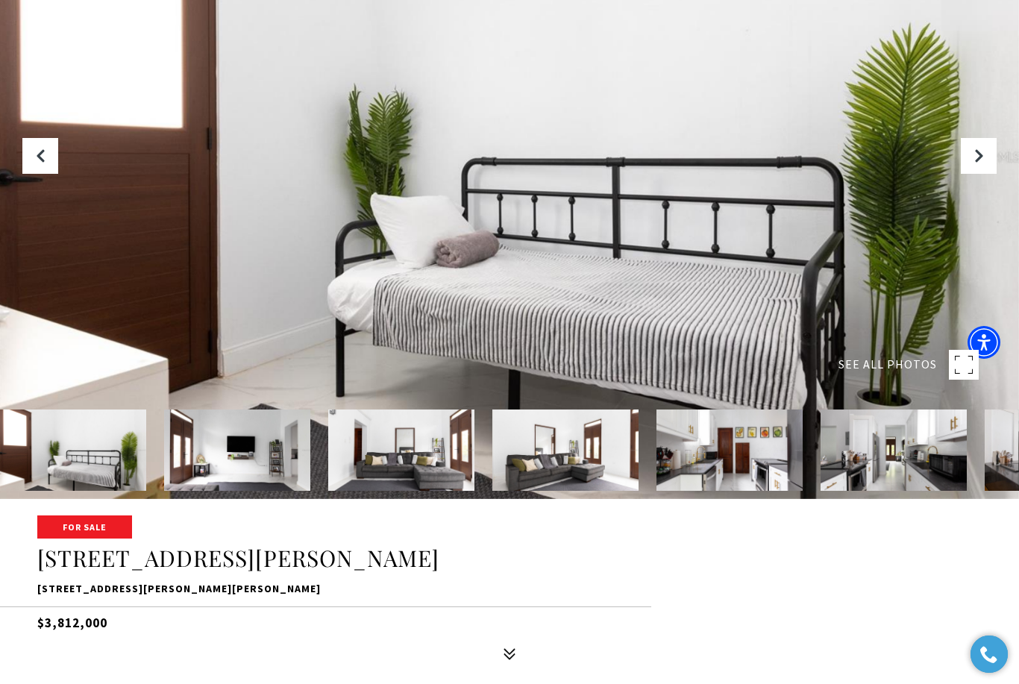
click at [983, 163] on icon "Next Slide" at bounding box center [978, 155] width 15 height 15
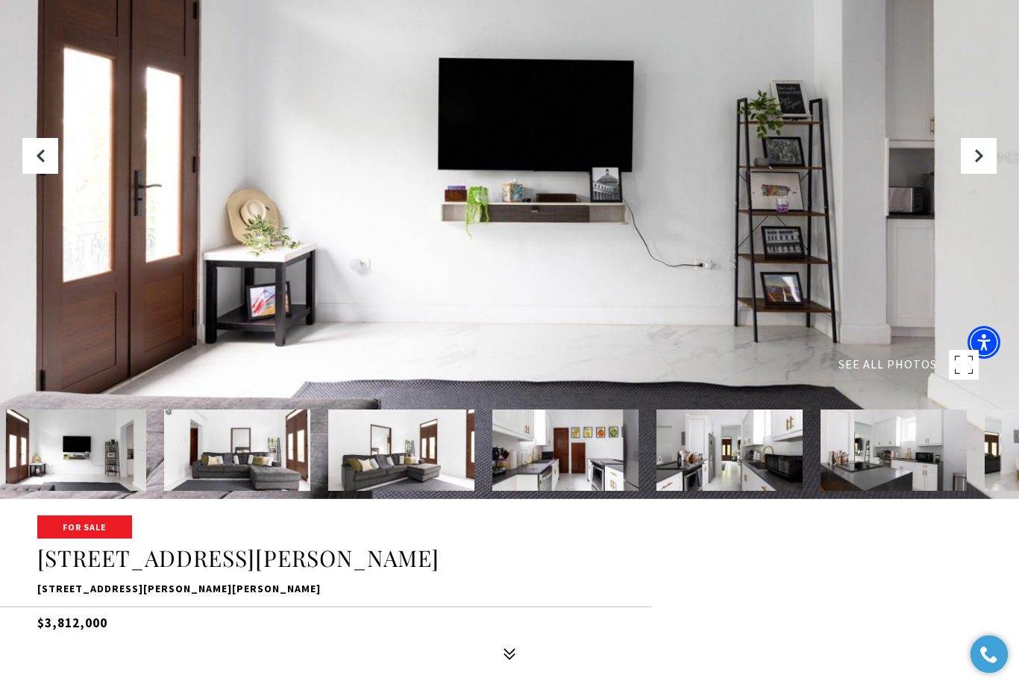
click at [985, 163] on icon "Next Slide" at bounding box center [978, 155] width 15 height 15
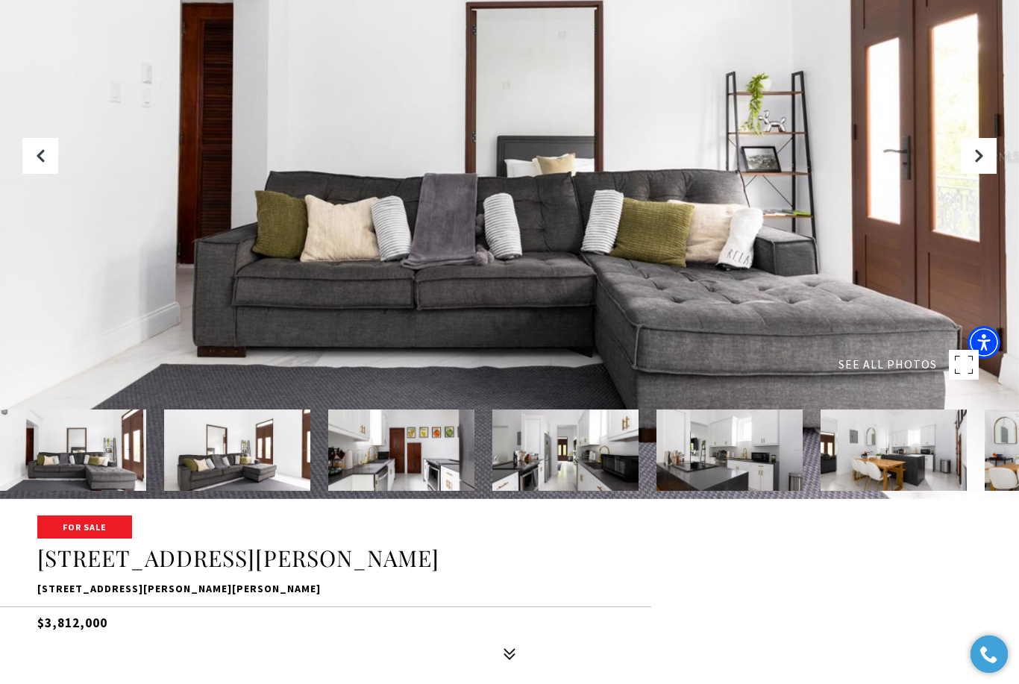
click at [990, 174] on button "Next Slide" at bounding box center [979, 156] width 36 height 36
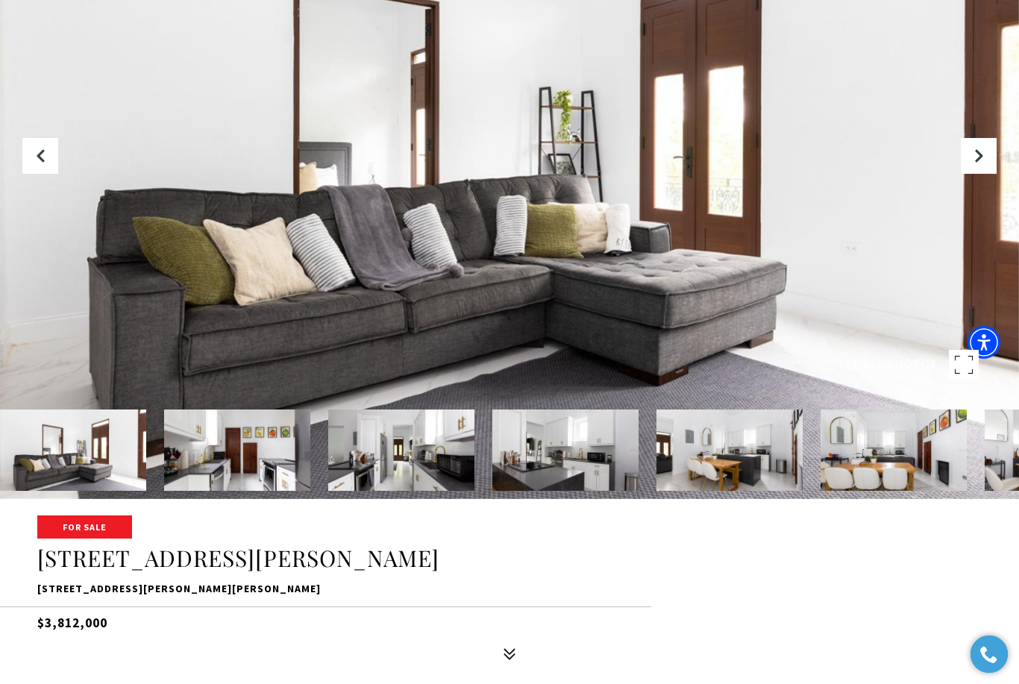
click at [986, 174] on button "Next Slide" at bounding box center [979, 156] width 36 height 36
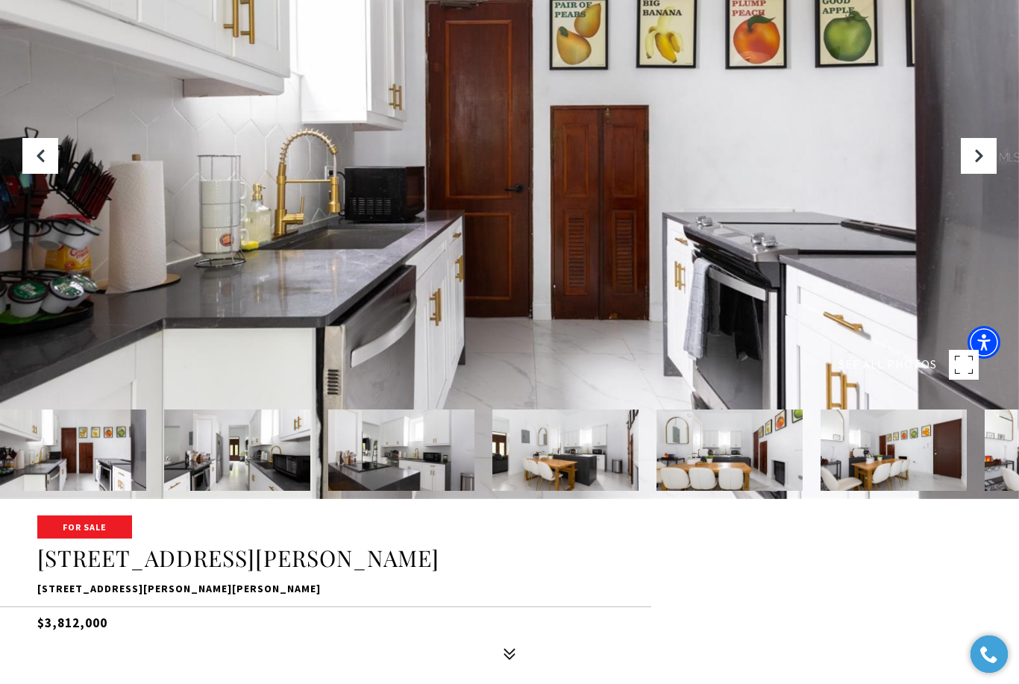
click at [985, 163] on icon "Next Slide" at bounding box center [978, 155] width 15 height 15
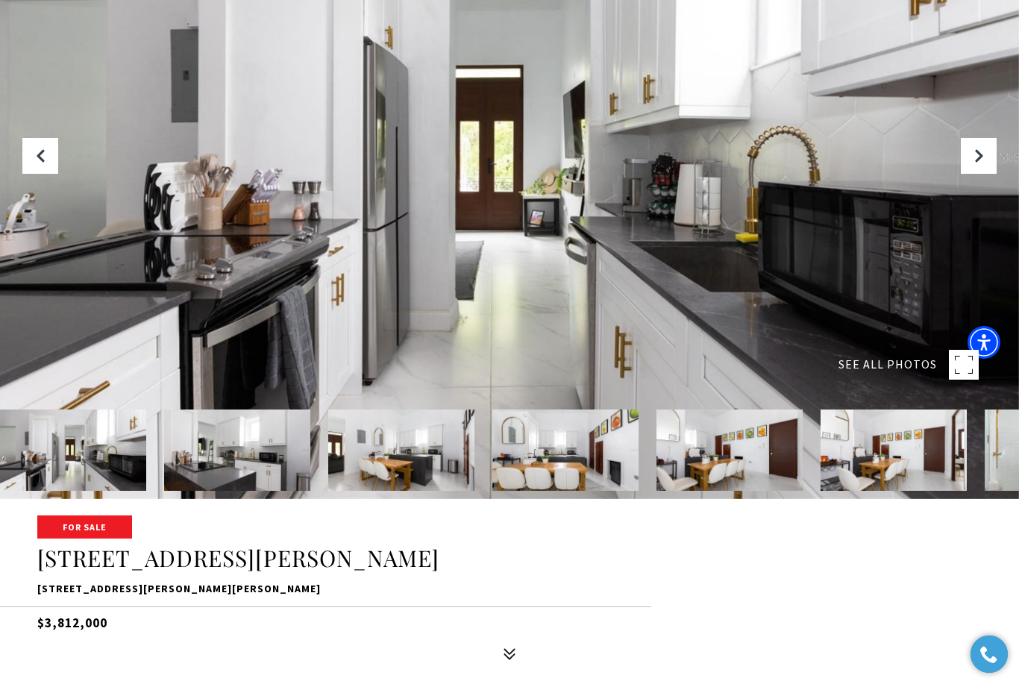
click at [985, 163] on icon "Next Slide" at bounding box center [978, 155] width 15 height 15
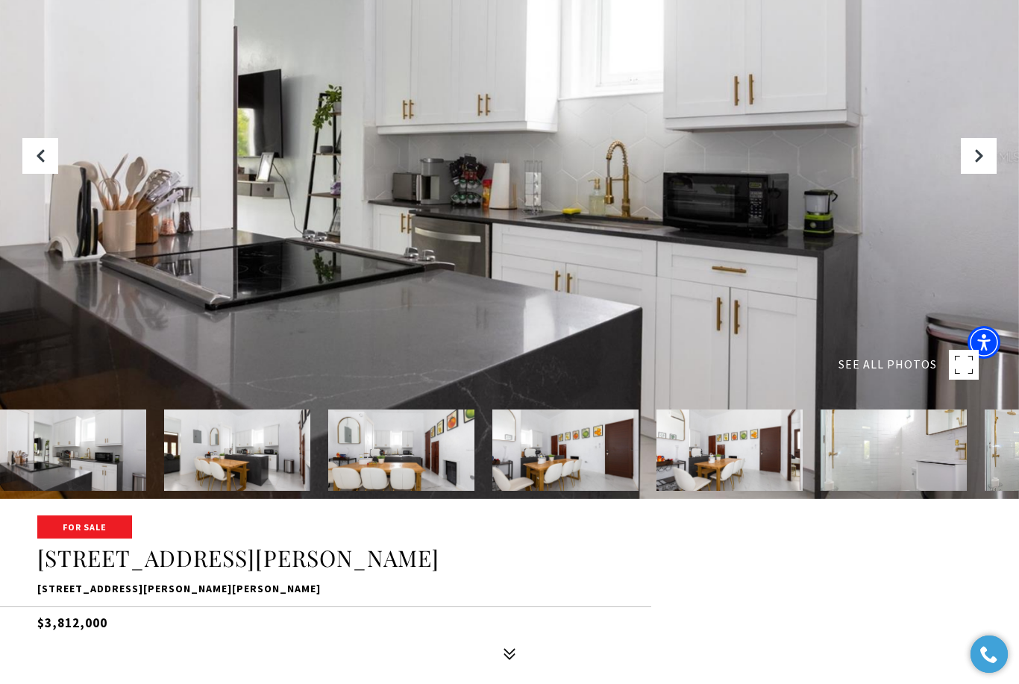
click at [985, 163] on icon "Next Slide" at bounding box center [978, 155] width 15 height 15
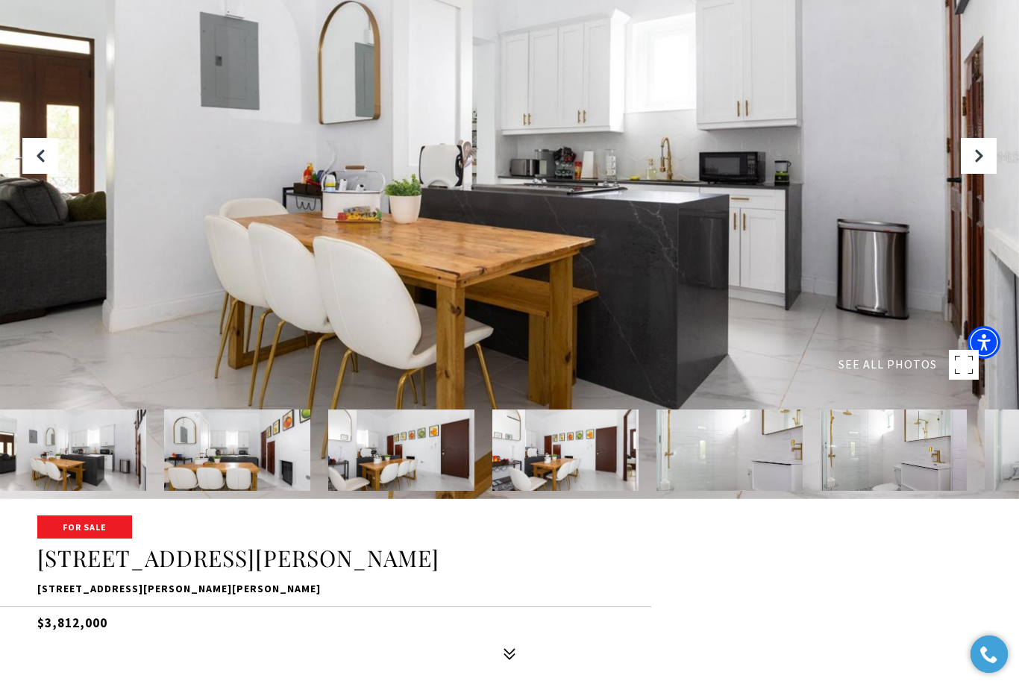
click at [984, 163] on icon "Next Slide" at bounding box center [978, 155] width 15 height 15
click at [985, 163] on icon "Next Slide" at bounding box center [978, 155] width 15 height 15
click at [980, 163] on icon "Next Slide" at bounding box center [978, 155] width 15 height 15
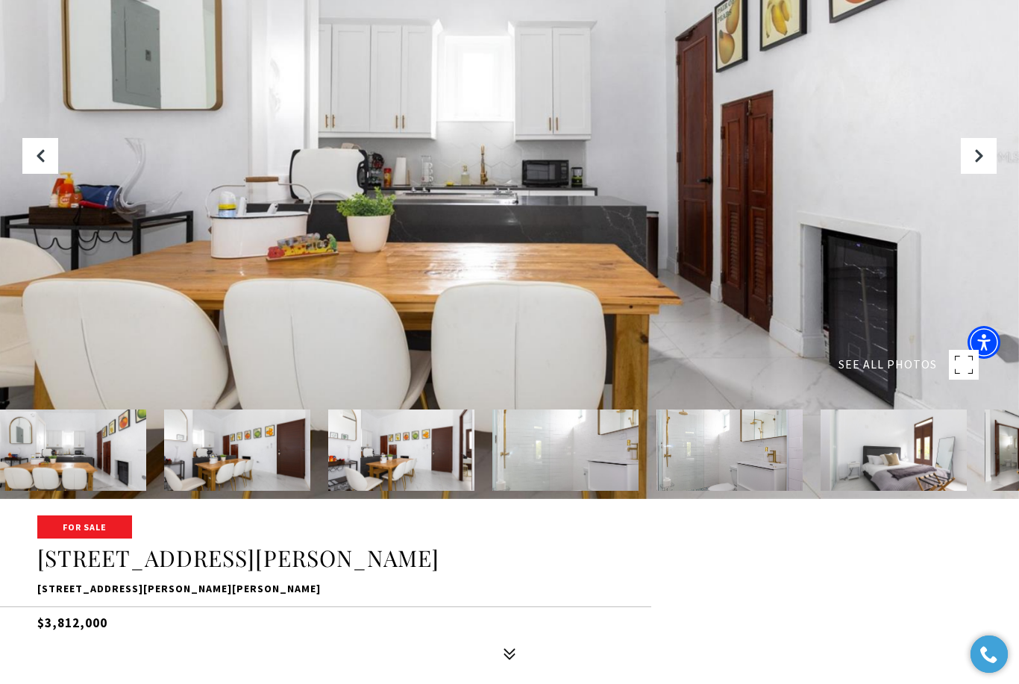
click at [982, 163] on icon "Next Slide" at bounding box center [978, 155] width 15 height 15
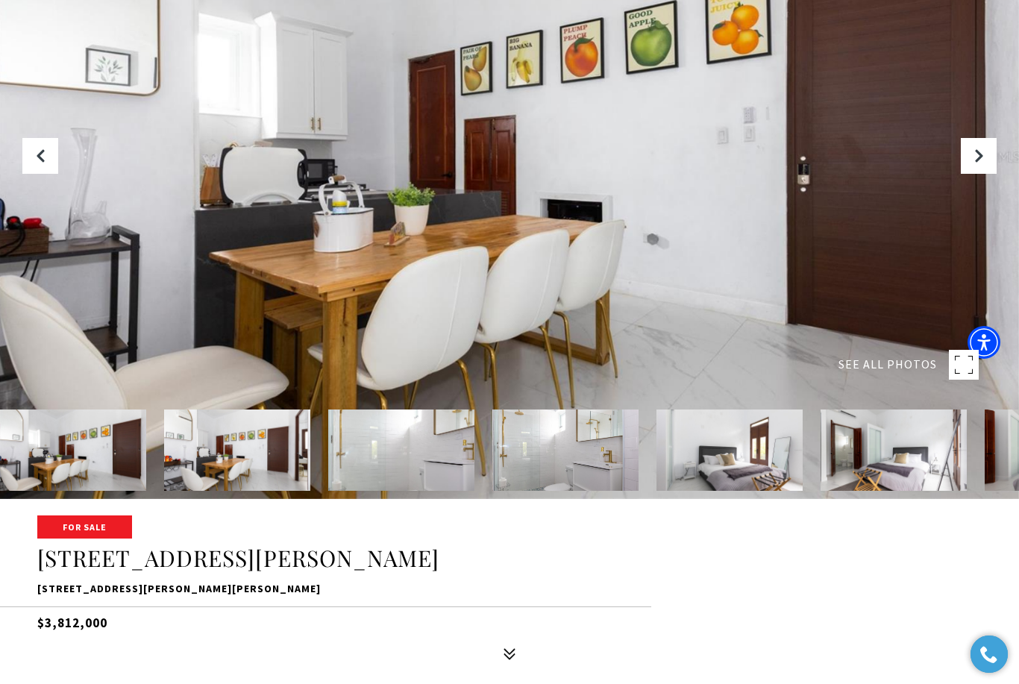
click at [981, 163] on icon "Next Slide" at bounding box center [978, 155] width 15 height 15
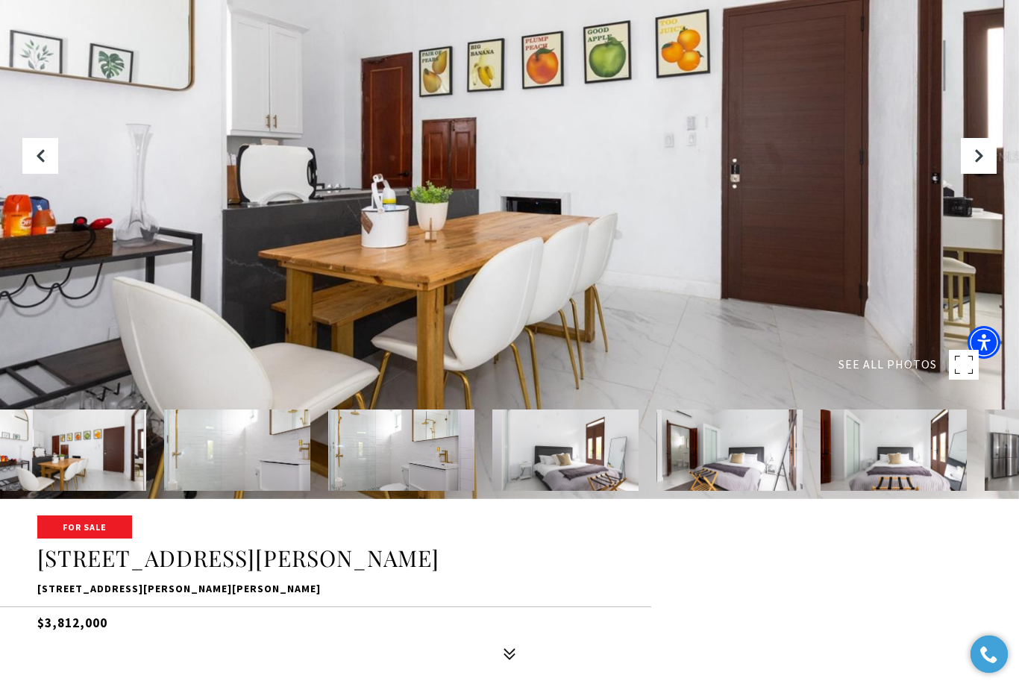
click at [979, 163] on icon "Next Slide" at bounding box center [978, 155] width 15 height 15
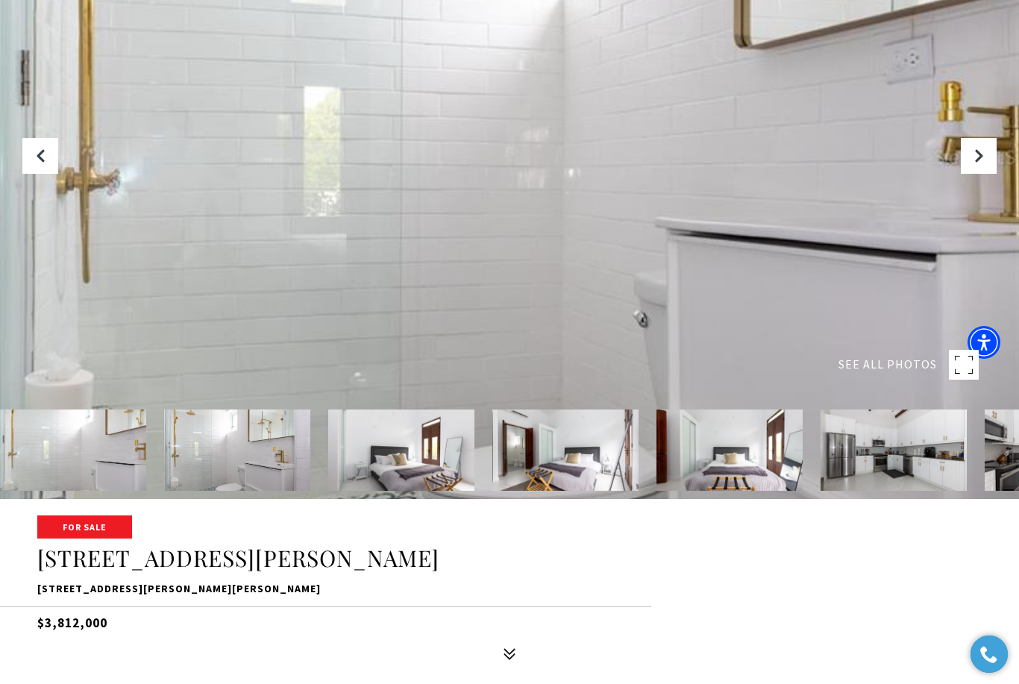
click at [984, 163] on icon "Next Slide" at bounding box center [978, 155] width 15 height 15
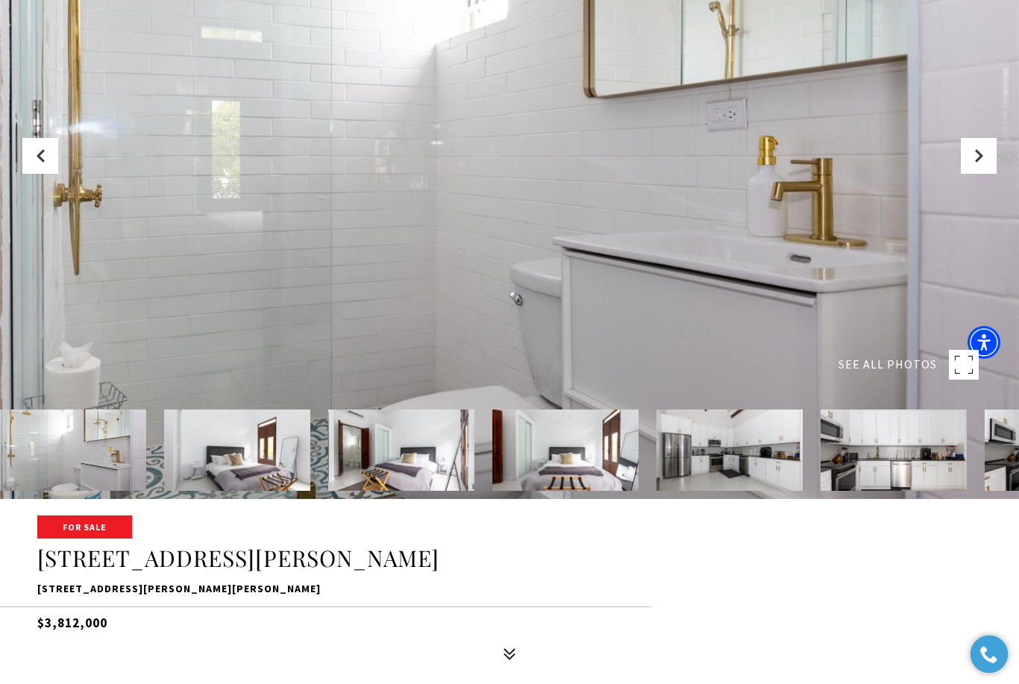
click at [982, 163] on icon "Next Slide" at bounding box center [978, 155] width 15 height 15
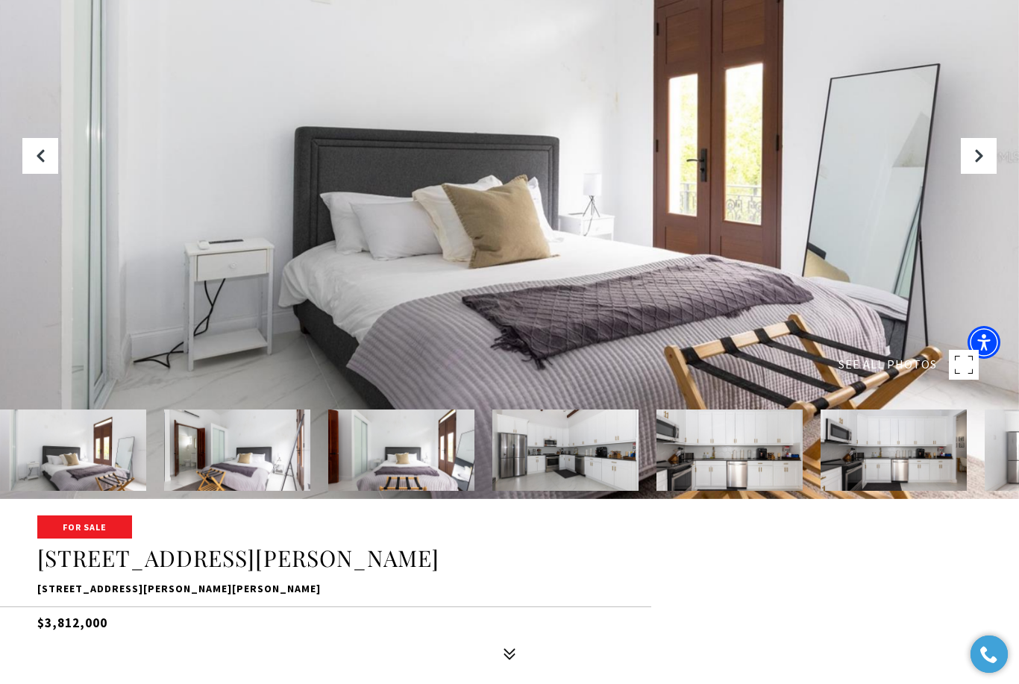
click at [984, 163] on icon "Next Slide" at bounding box center [978, 155] width 15 height 15
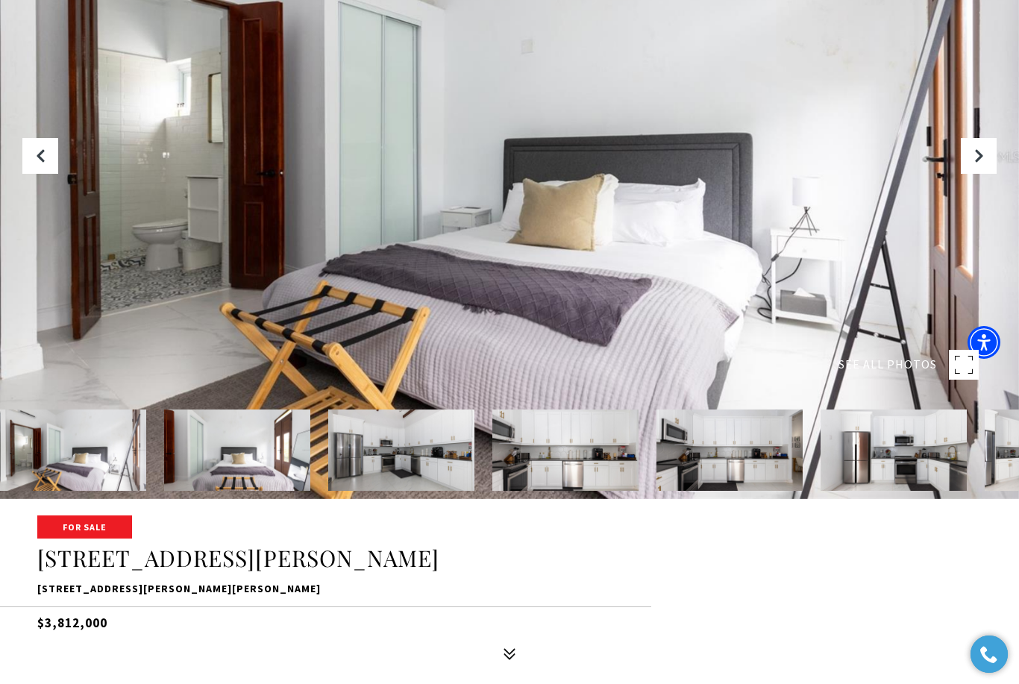
click at [988, 174] on button "Next Slide" at bounding box center [979, 156] width 36 height 36
click at [987, 174] on button "Next Slide" at bounding box center [979, 156] width 36 height 36
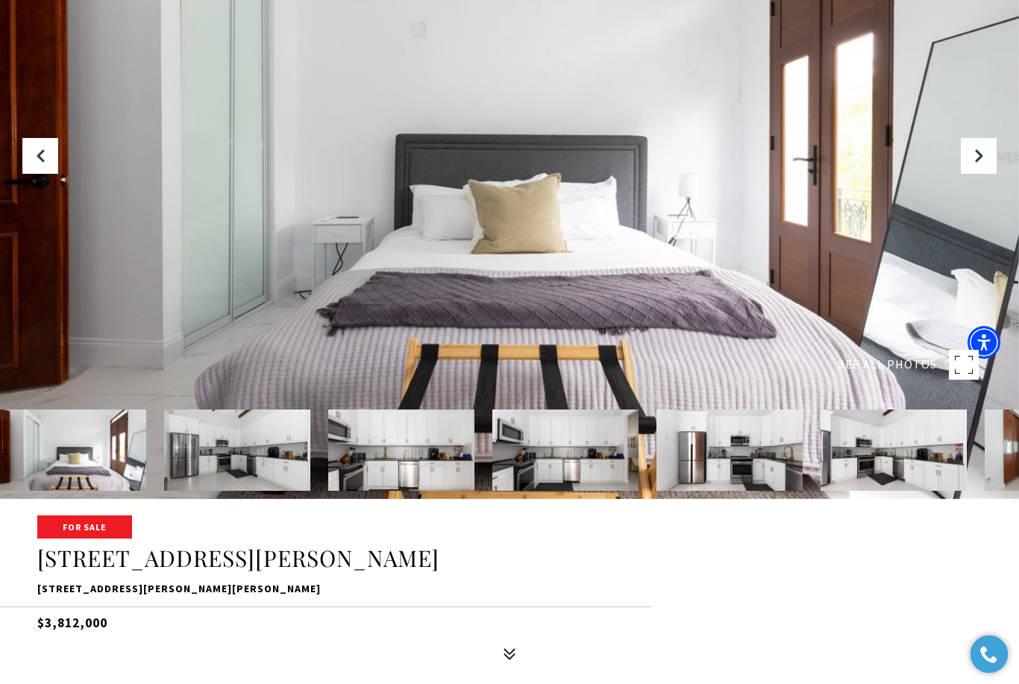
click at [982, 163] on icon "Next Slide" at bounding box center [978, 155] width 15 height 15
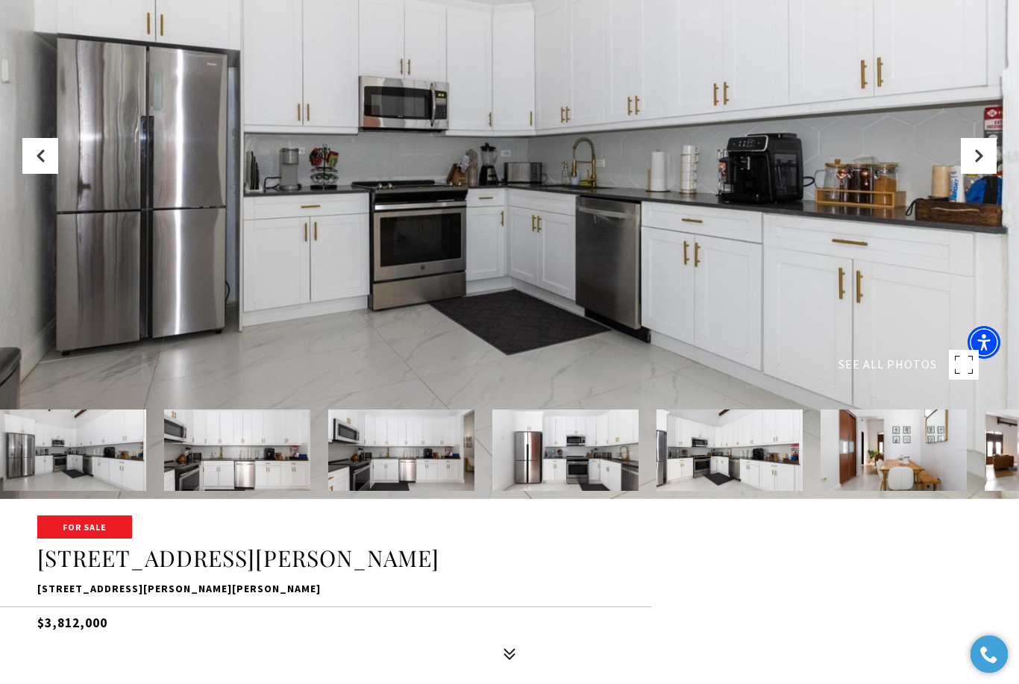
click at [988, 174] on button "Next Slide" at bounding box center [979, 156] width 36 height 36
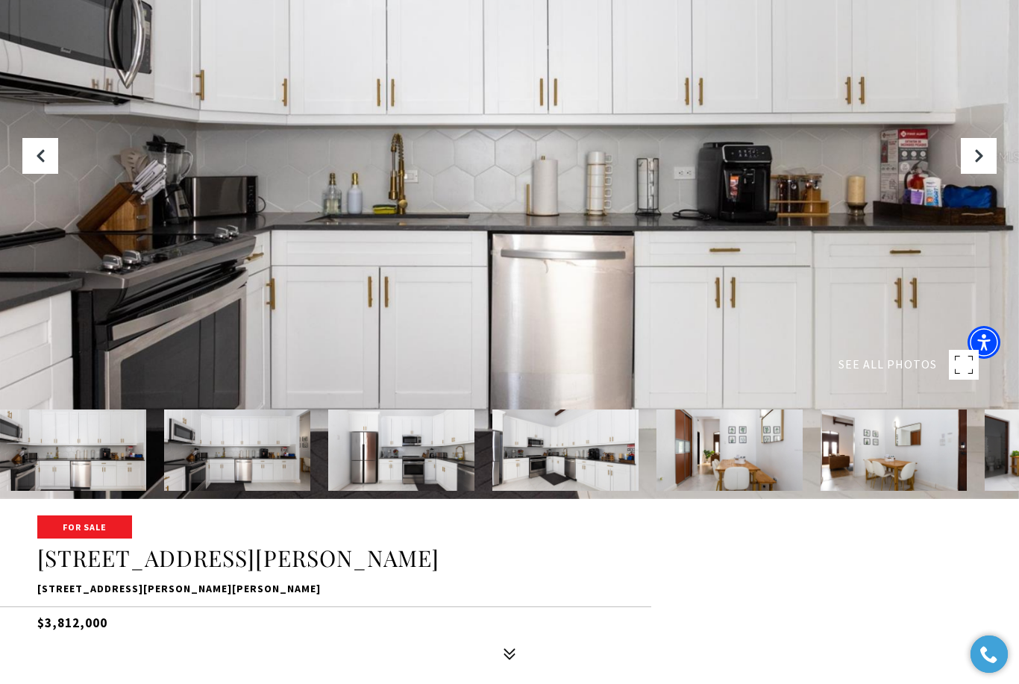
click at [988, 174] on button "Next Slide" at bounding box center [979, 156] width 36 height 36
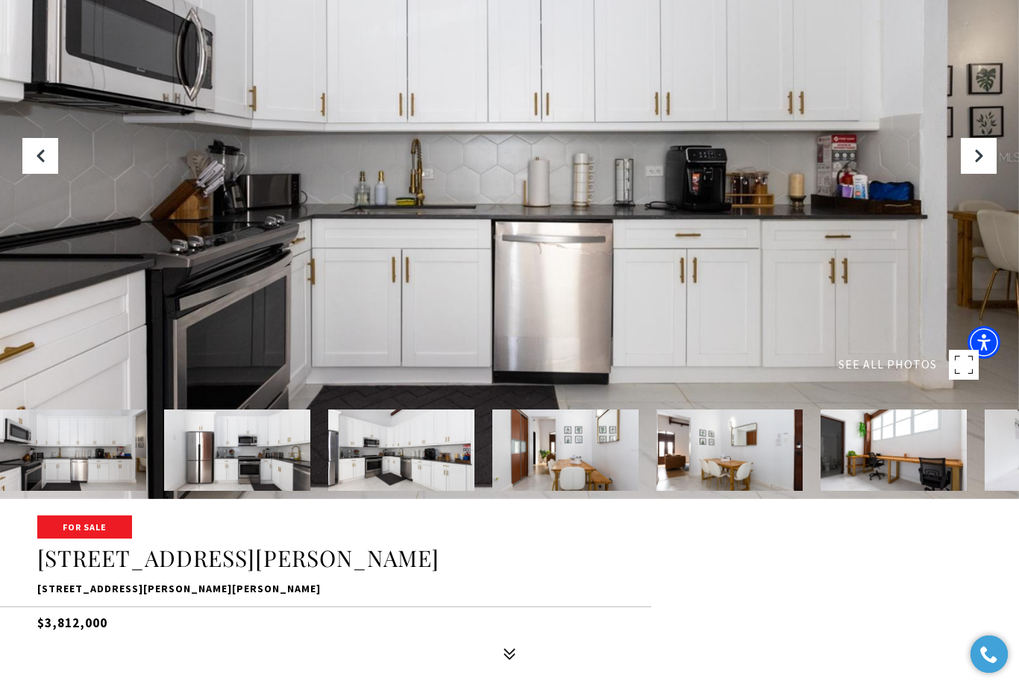
click at [988, 174] on button "Next Slide" at bounding box center [979, 156] width 36 height 36
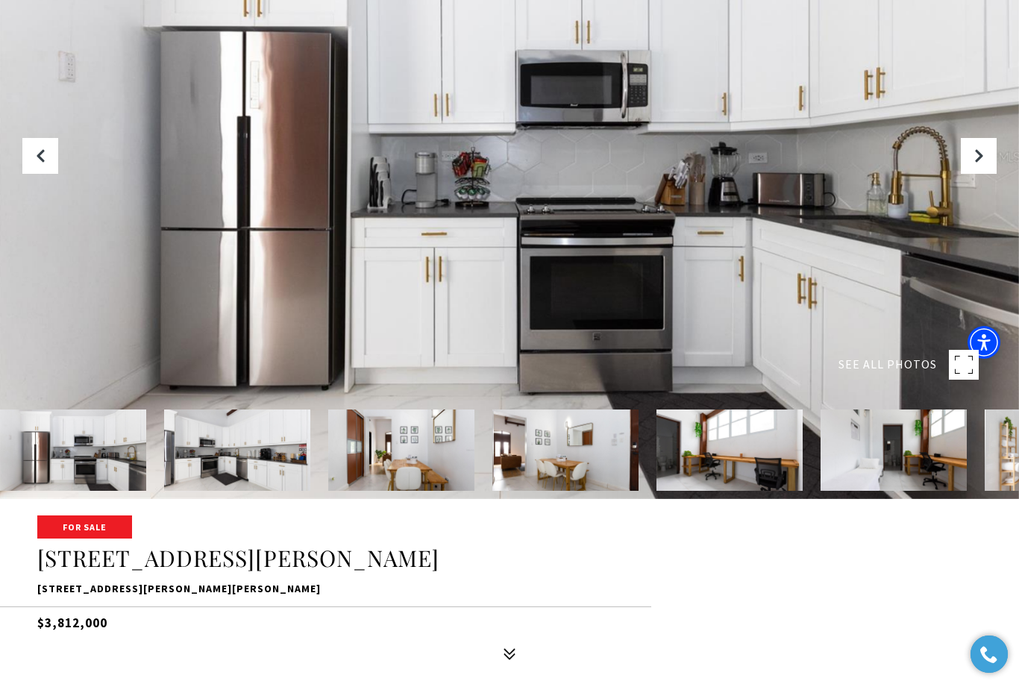
click at [989, 174] on button "Next Slide" at bounding box center [979, 156] width 36 height 36
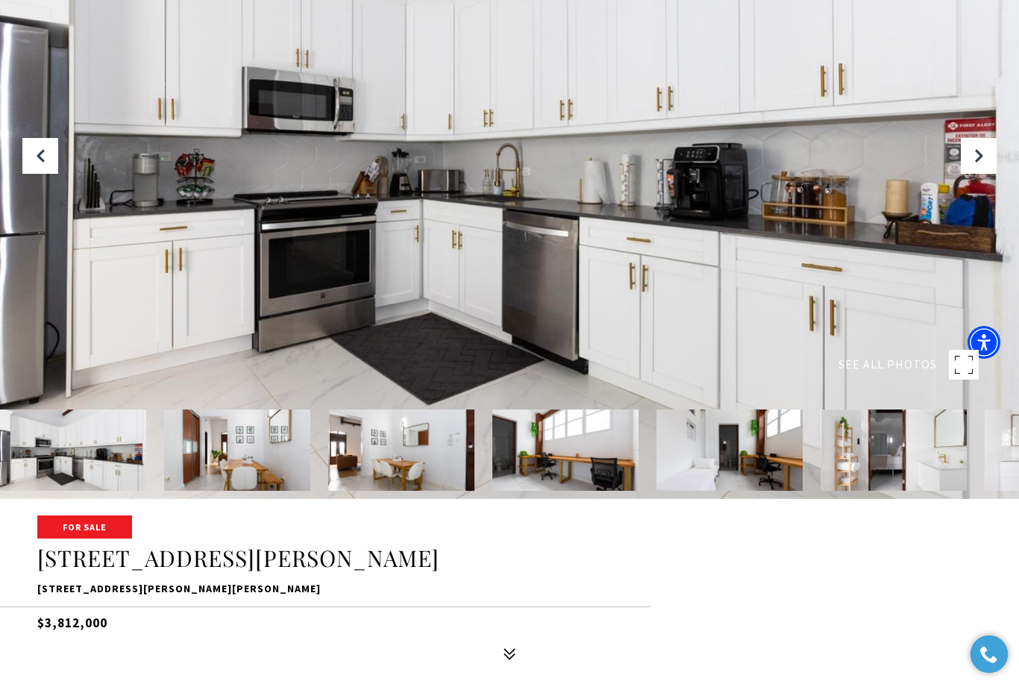
click at [991, 174] on button "Next Slide" at bounding box center [979, 156] width 36 height 36
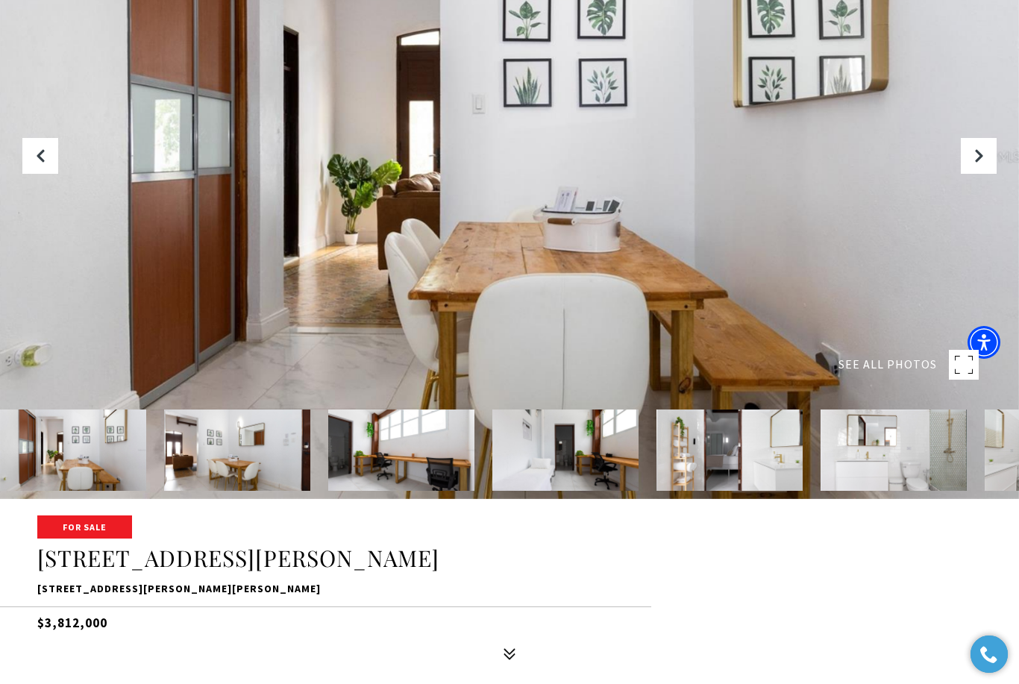
click at [984, 163] on icon "Next Slide" at bounding box center [978, 155] width 15 height 15
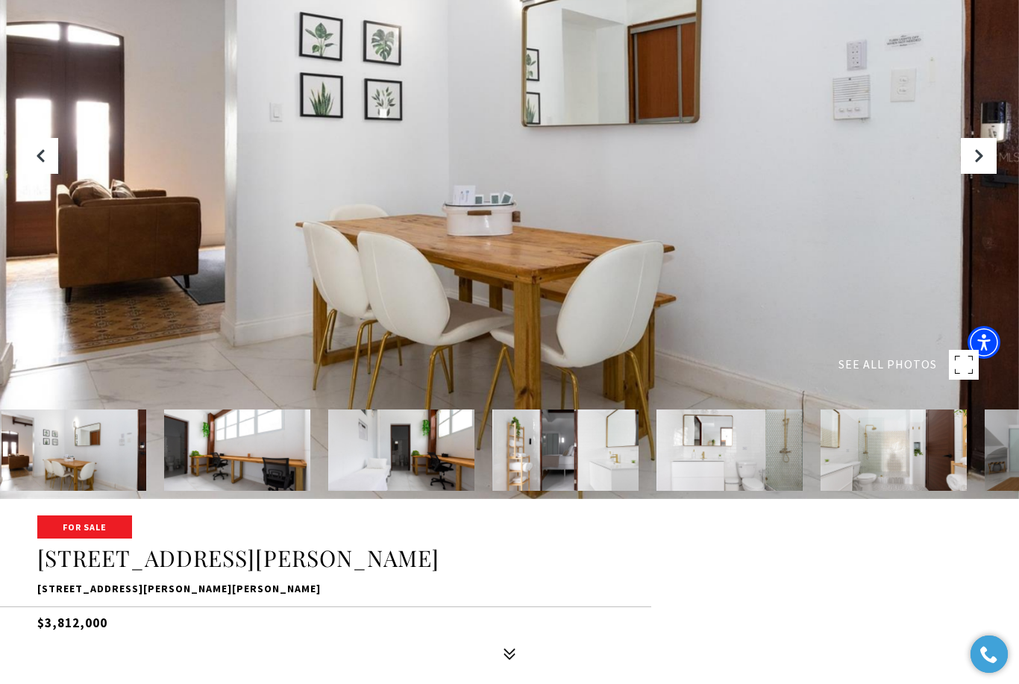
click at [985, 174] on button "Next Slide" at bounding box center [979, 156] width 36 height 36
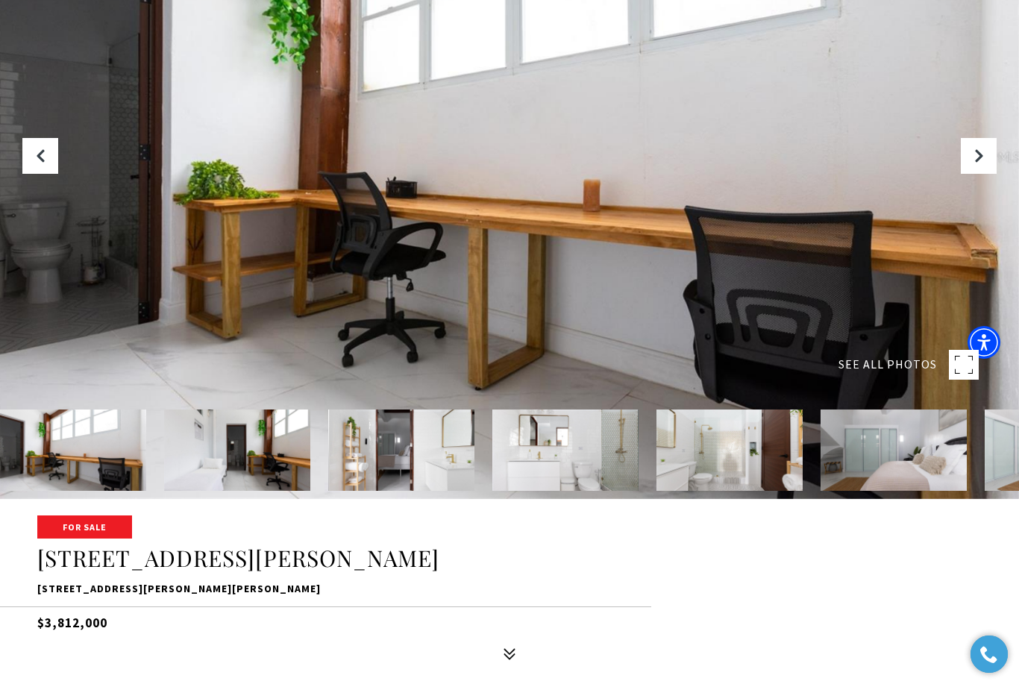
click at [985, 174] on button "Next Slide" at bounding box center [979, 156] width 36 height 36
click at [982, 174] on button "Next Slide" at bounding box center [979, 156] width 36 height 36
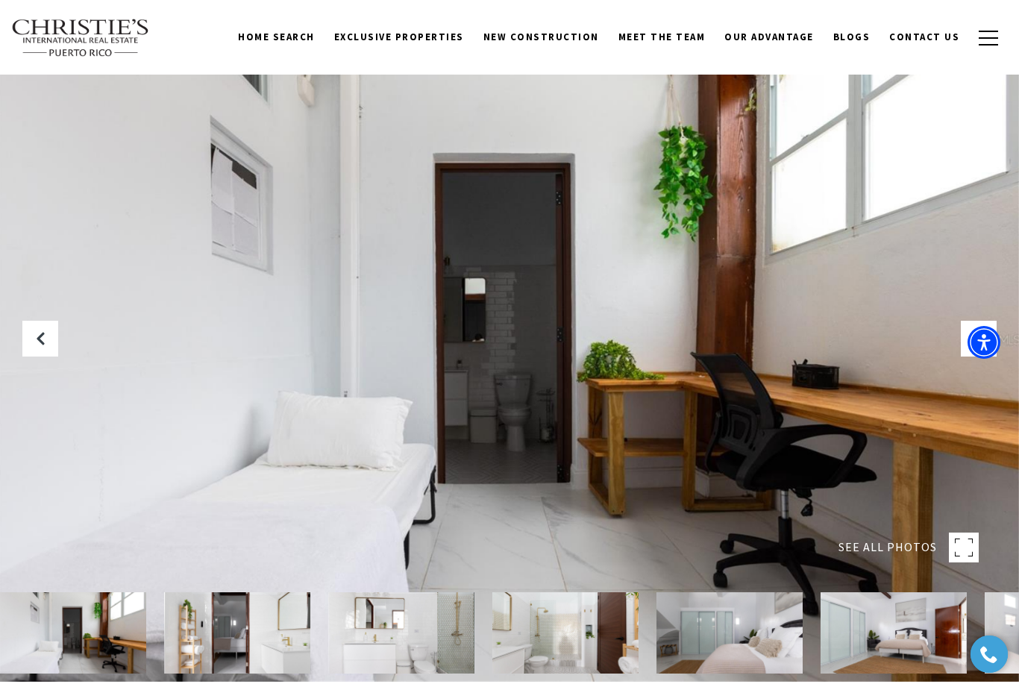
scroll to position [0, 0]
